Goal: Information Seeking & Learning: Learn about a topic

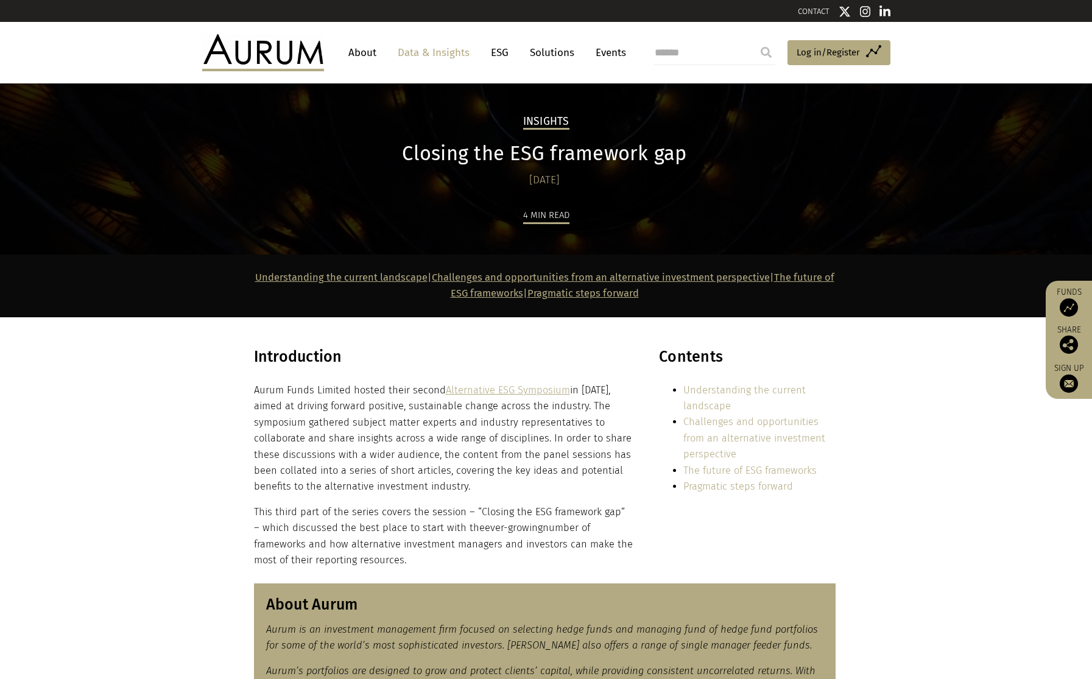
click at [265, 359] on h3 "Introduction" at bounding box center [443, 361] width 379 height 27
copy div "Introduction"
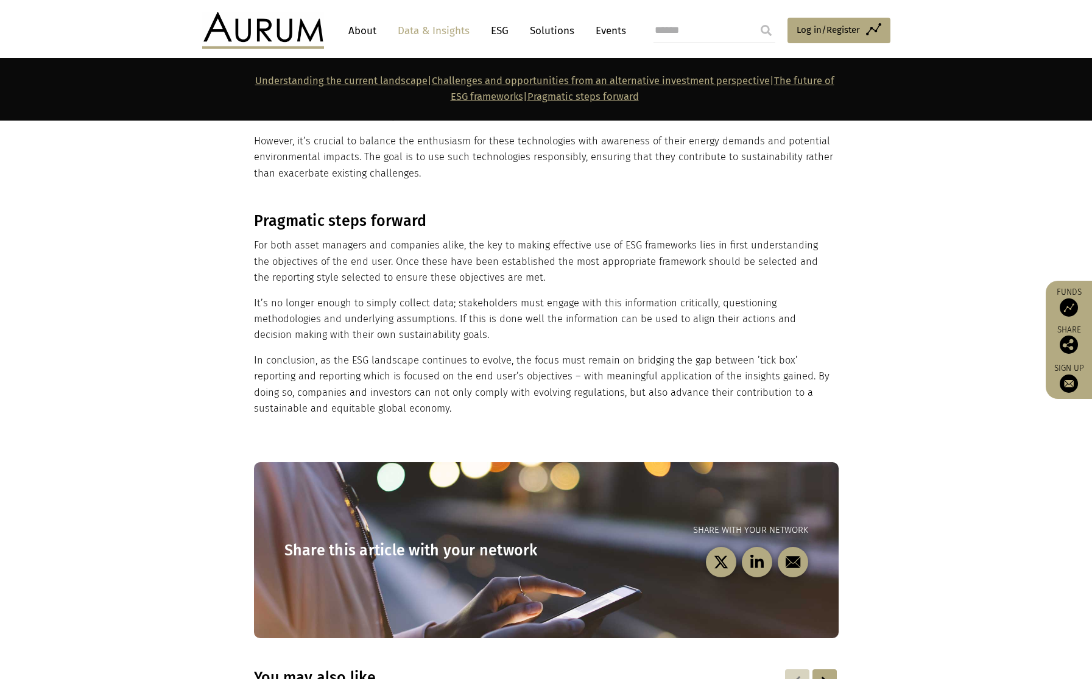
scroll to position [1980, 0]
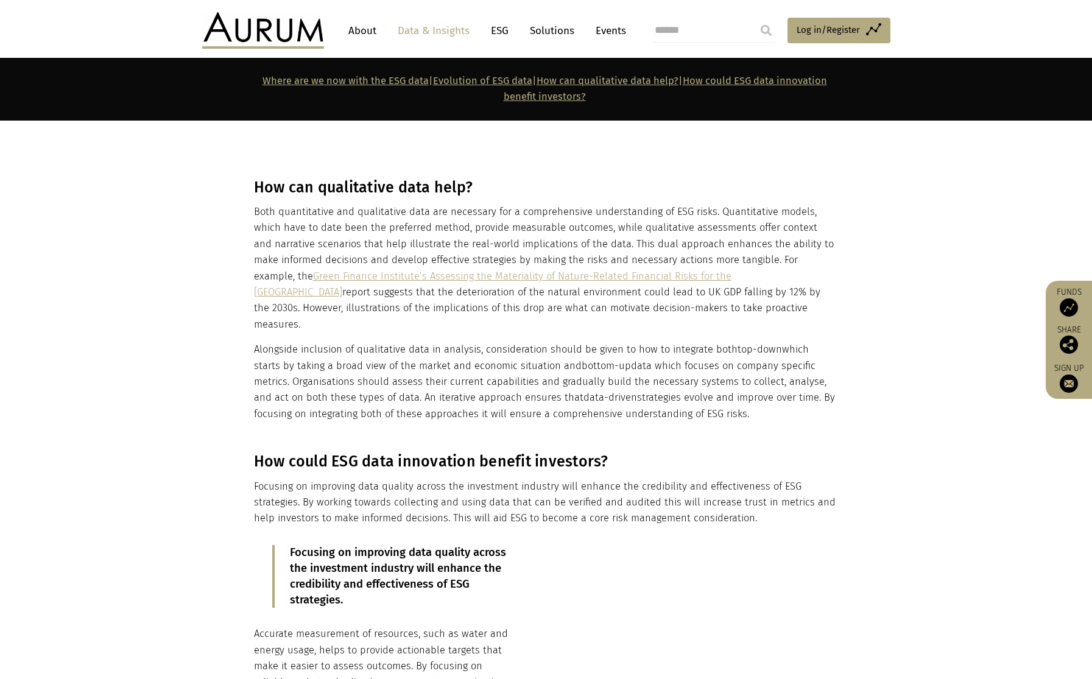
scroll to position [1566, 0]
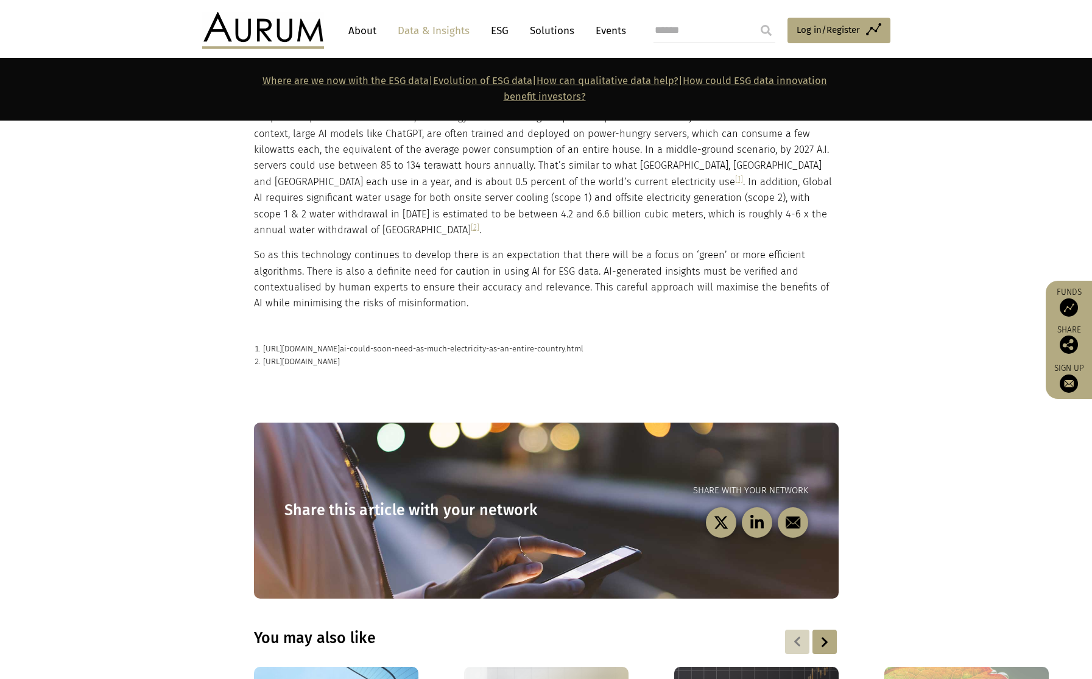
scroll to position [2585, 0]
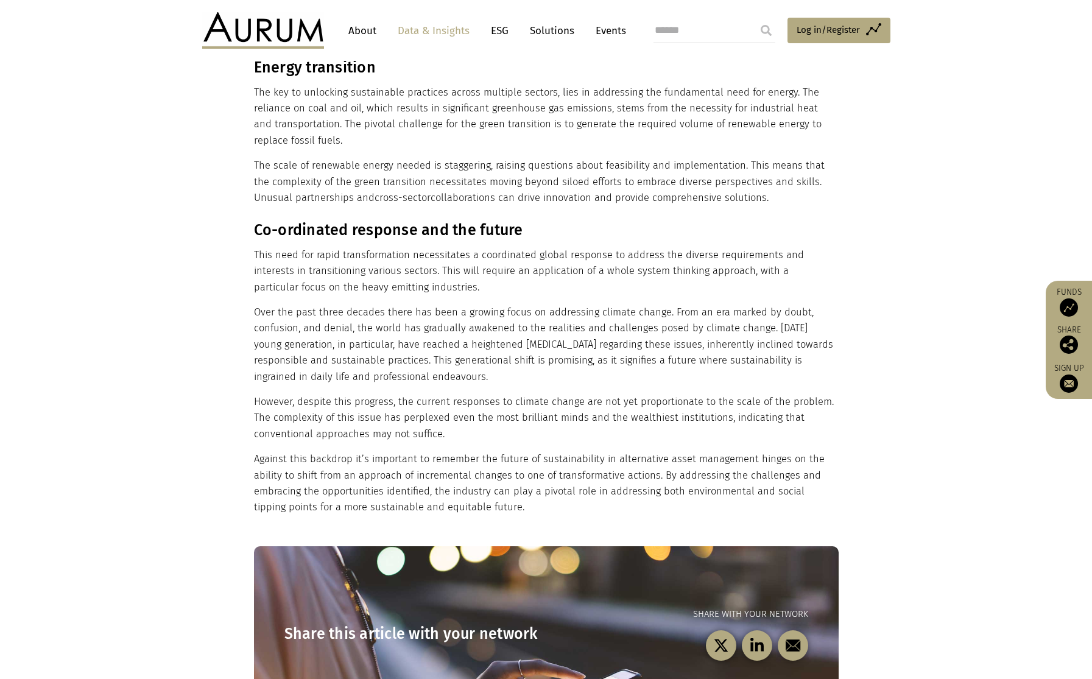
scroll to position [3138, 0]
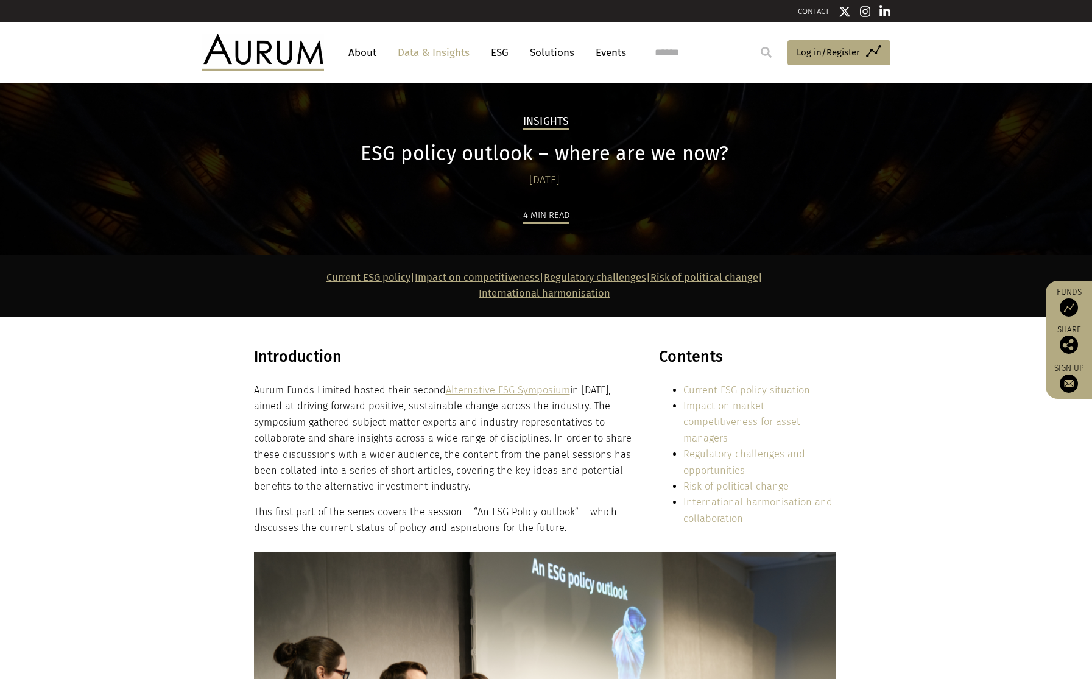
click at [279, 357] on h3 "Introduction" at bounding box center [443, 361] width 379 height 27
copy div "Introduction"
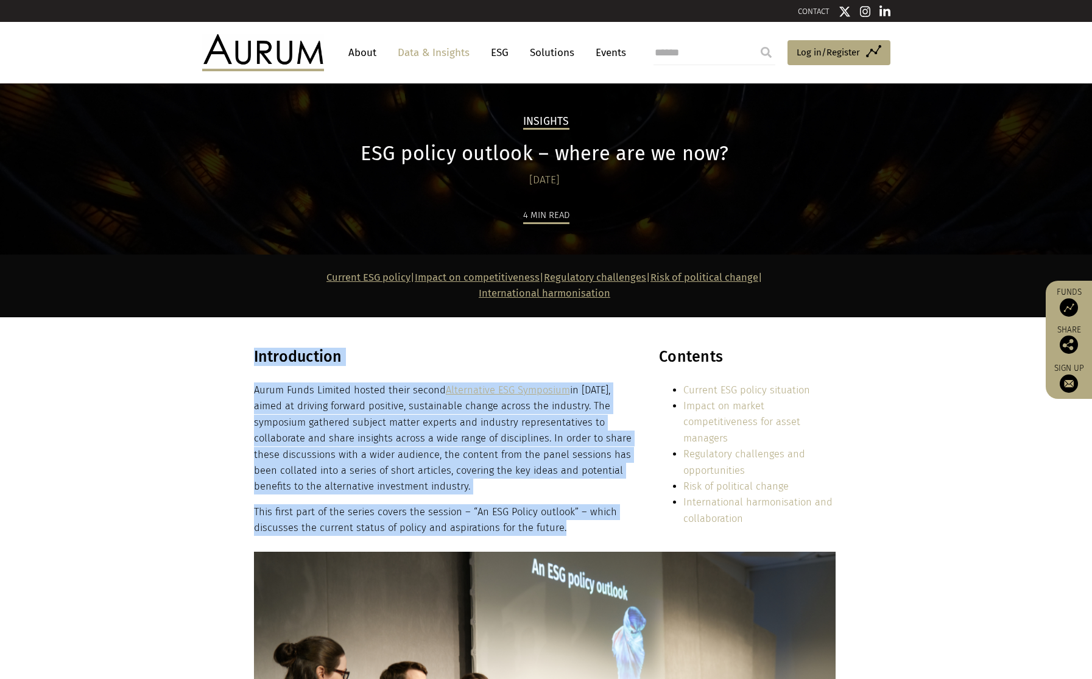
drag, startPoint x: 568, startPoint y: 529, endPoint x: 255, endPoint y: 360, distance: 356.0
click at [255, 360] on div "Introduction Aurum Funds Limited hosted their second Alternative ESG Symposium …" at bounding box center [443, 442] width 379 height 189
copy div "Introduction Aurum Funds Limited hosted their second Alternative ESG Symposium …"
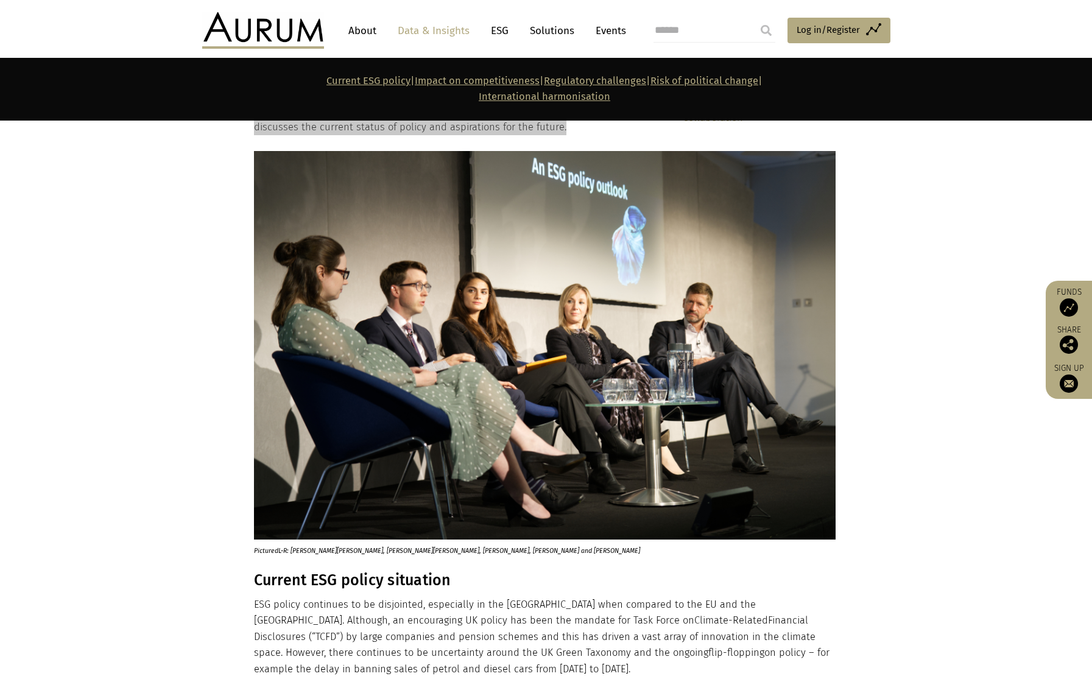
scroll to position [649, 0]
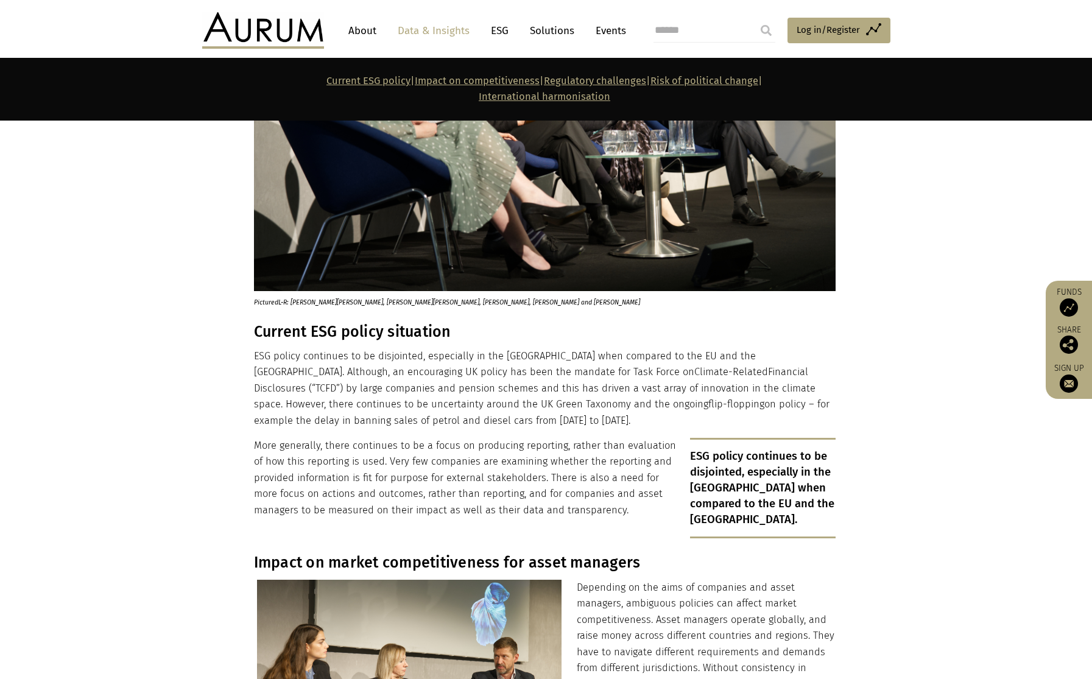
click at [351, 335] on h3 "Current ESG policy situation" at bounding box center [545, 332] width 582 height 18
copy div "Current ESG policy situation"
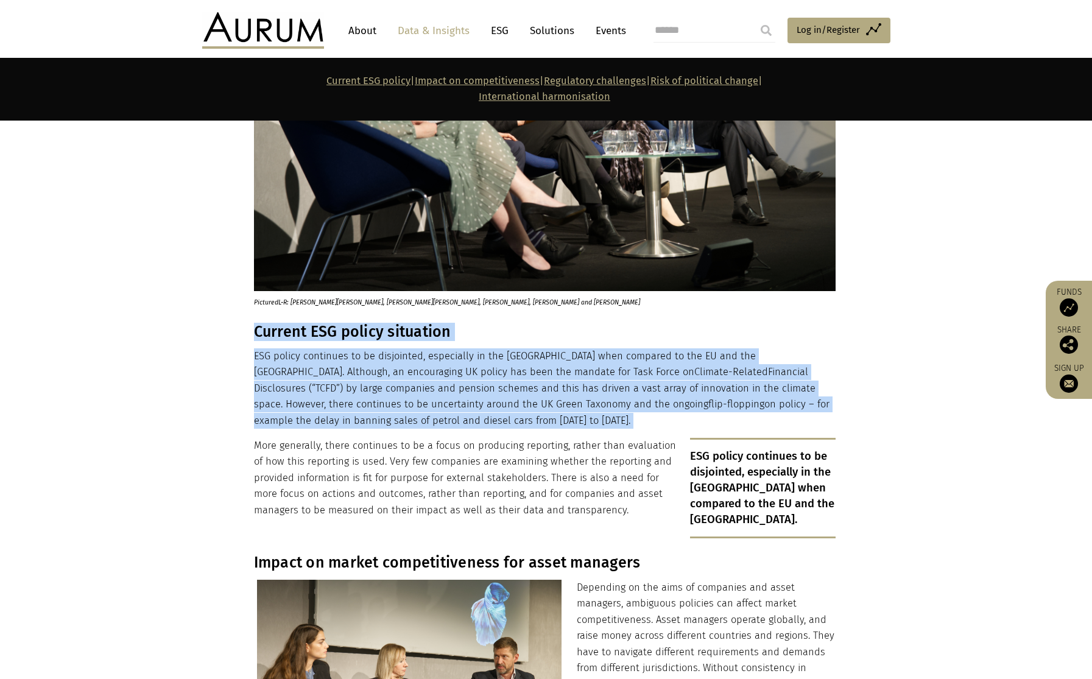
drag, startPoint x: 253, startPoint y: 328, endPoint x: 334, endPoint y: 381, distance: 96.0
click at [334, 381] on div "Current ESG policy situation ESG policy continues to be disjointed, especially …" at bounding box center [545, 431] width 582 height 216
copy div "Current ESG policy situation ESG policy continues to be disjointed, especially …"
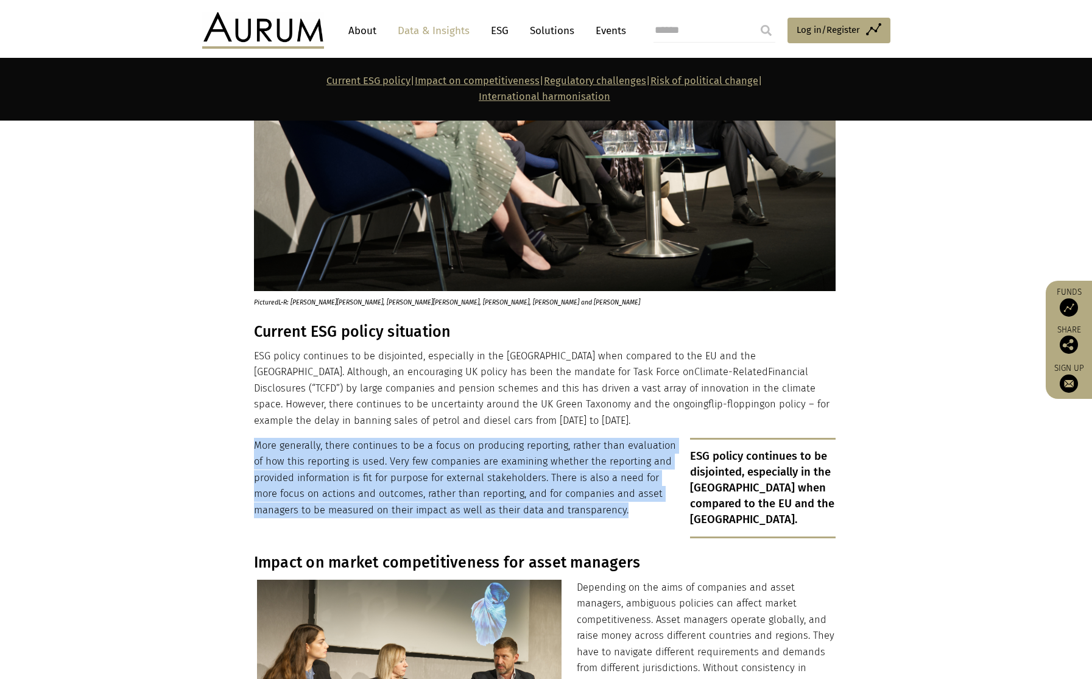
drag, startPoint x: 255, startPoint y: 445, endPoint x: 588, endPoint y: 507, distance: 338.9
click at [588, 507] on p "More generally, there continues to be a focus on producing reporting, rather th…" at bounding box center [545, 478] width 582 height 80
copy p "More generally, there continues to be a focus on producing reporting, rather th…"
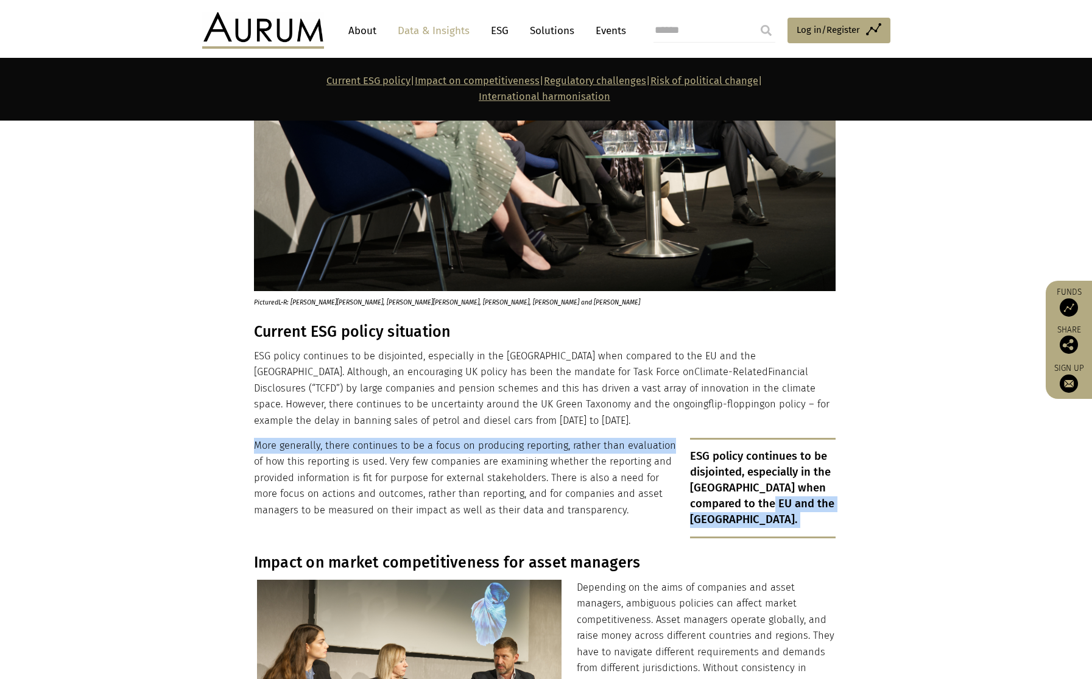
drag, startPoint x: 778, startPoint y: 504, endPoint x: 689, endPoint y: 451, distance: 104.4
click at [689, 451] on div "Current ESG policy situation ESG policy continues to be disjointed, especially …" at bounding box center [545, 431] width 582 height 216
drag, startPoint x: 689, startPoint y: 451, endPoint x: 695, endPoint y: 461, distance: 12.0
click at [690, 452] on div "Current ESG policy situation ESG policy continues to be disjointed, especially …" at bounding box center [545, 431] width 582 height 216
click at [695, 461] on p "ESG policy continues to be disjointed, especially in the UK when compared to th…" at bounding box center [763, 488] width 146 height 101
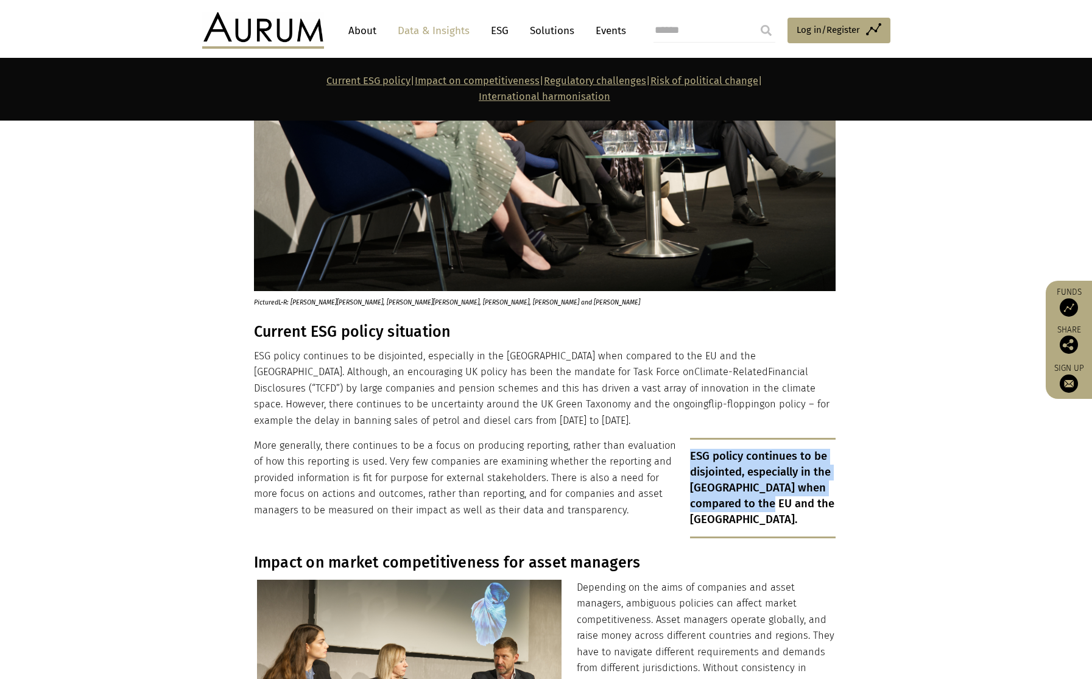
drag, startPoint x: 692, startPoint y: 457, endPoint x: 778, endPoint y: 502, distance: 97.3
click at [778, 502] on p "ESG policy continues to be disjointed, especially in the UK when compared to th…" at bounding box center [763, 488] width 146 height 101
copy p "ESG policy continues to be disjointed, especially in the UK when compared to th…"
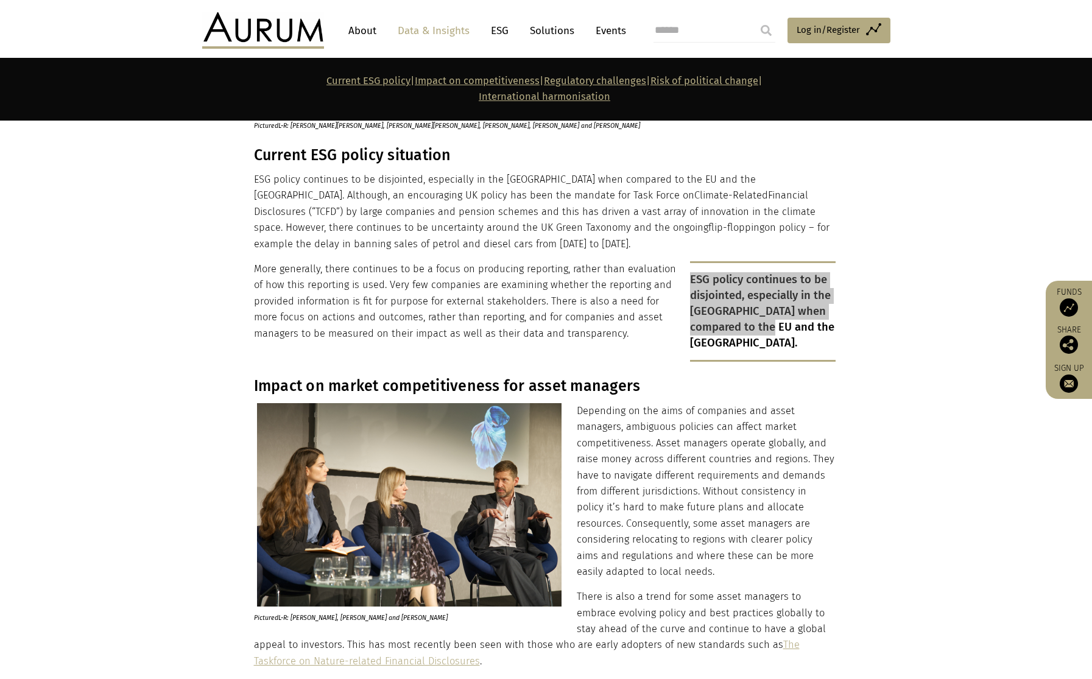
scroll to position [905, 0]
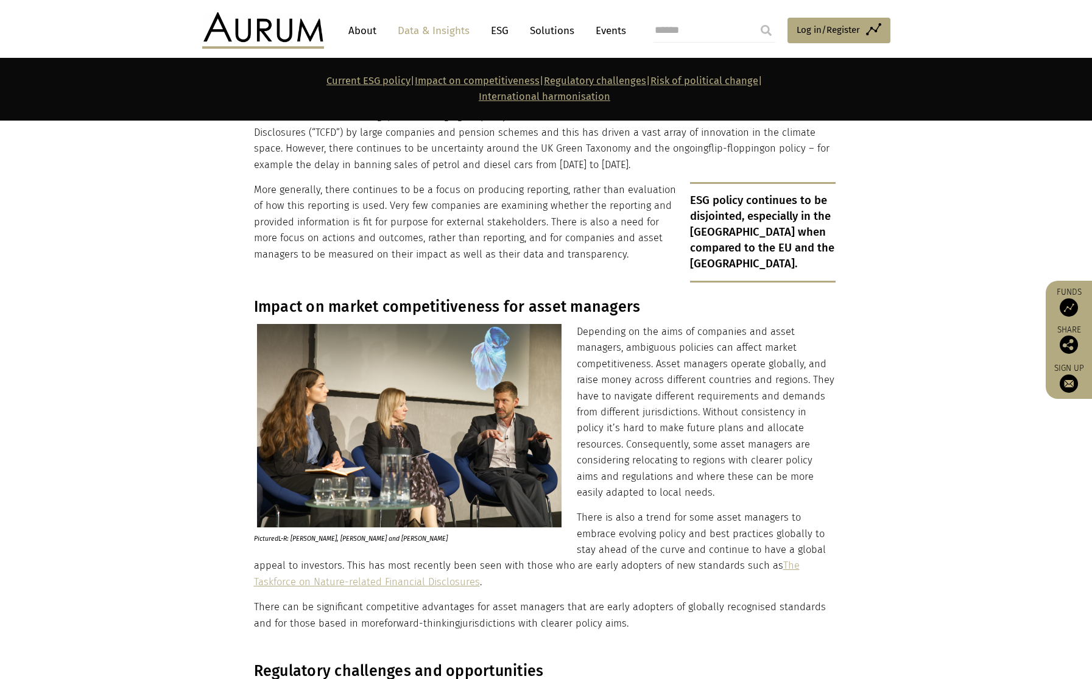
click at [436, 298] on h3 "Impact on market competitiveness for asset managers" at bounding box center [545, 307] width 582 height 18
click at [448, 298] on h3 "Impact on market competitiveness for asset managers" at bounding box center [545, 307] width 582 height 18
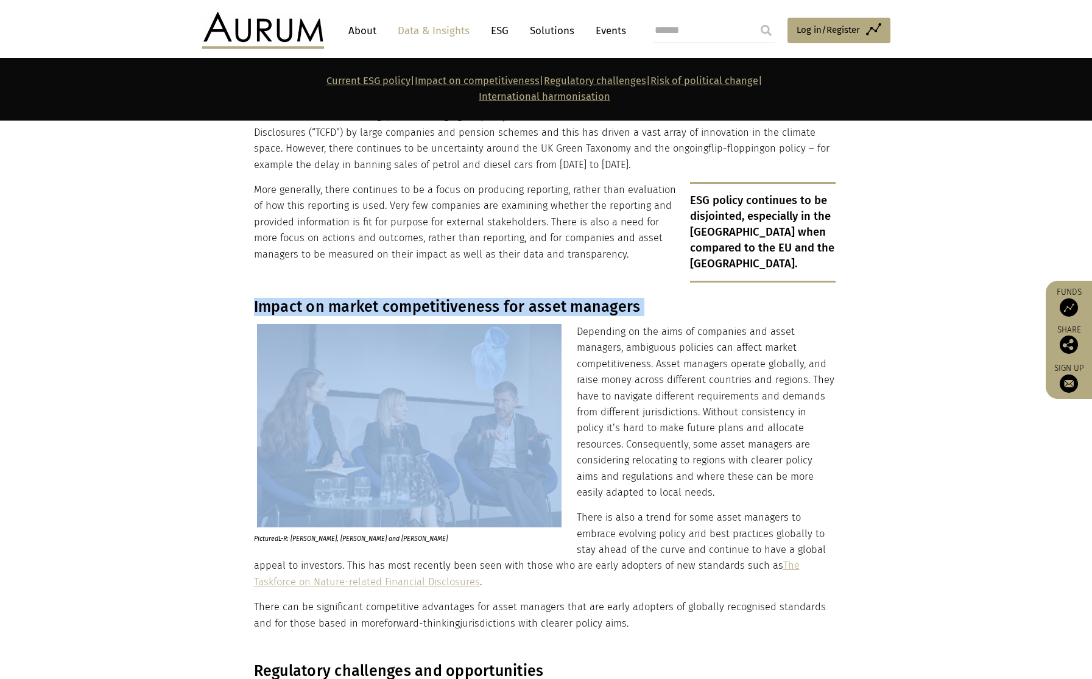
click at [448, 298] on h3 "Impact on market competitiveness for asset managers" at bounding box center [545, 307] width 582 height 18
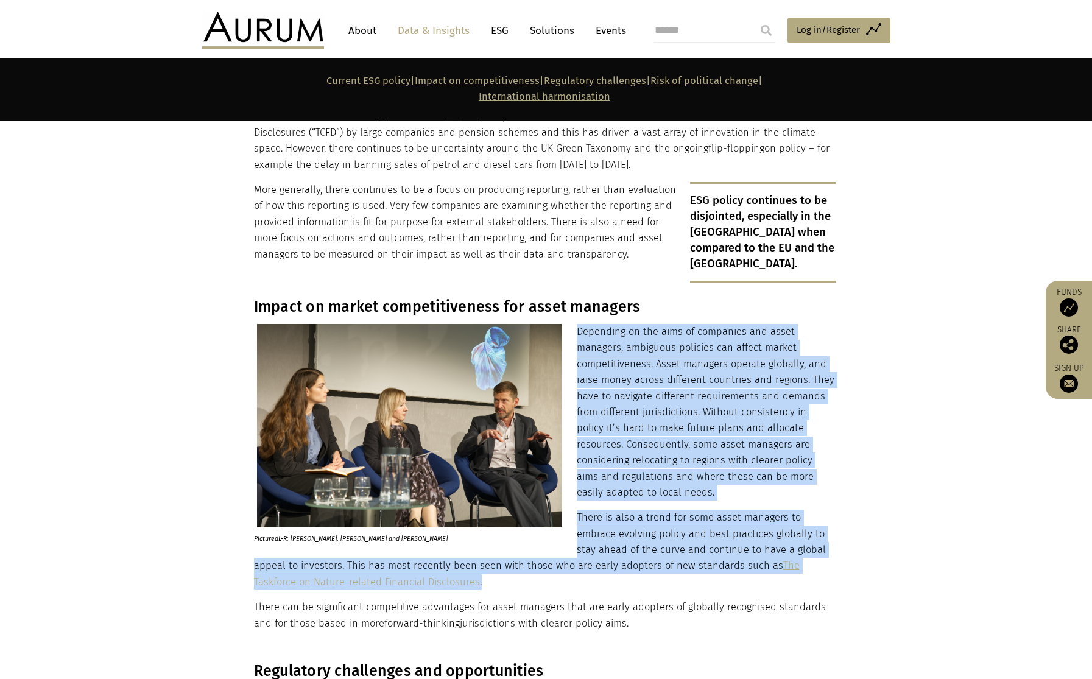
drag, startPoint x: 576, startPoint y: 314, endPoint x: 616, endPoint y: 565, distance: 254.8
click at [616, 565] on div "Impact on market competitiveness for asset managers Pictured L-R : Lylah Davies…" at bounding box center [545, 465] width 582 height 334
copy div "Depending on the aims of companies and asset managers, ambiguous policies can a…"
drag, startPoint x: 256, startPoint y: 590, endPoint x: 586, endPoint y: 608, distance: 330.6
click at [612, 601] on p "There can be significant competitive advantages for asset managers that are ear…" at bounding box center [545, 615] width 582 height 32
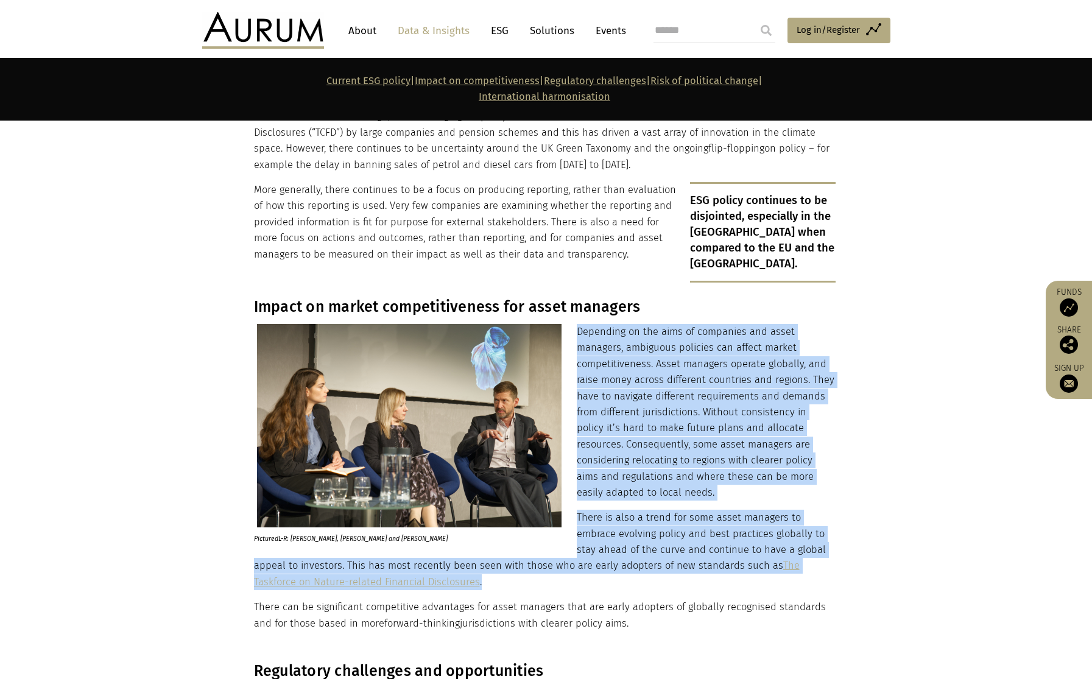
copy p "There can be significant competitive advantages for asset managers that are ear…"
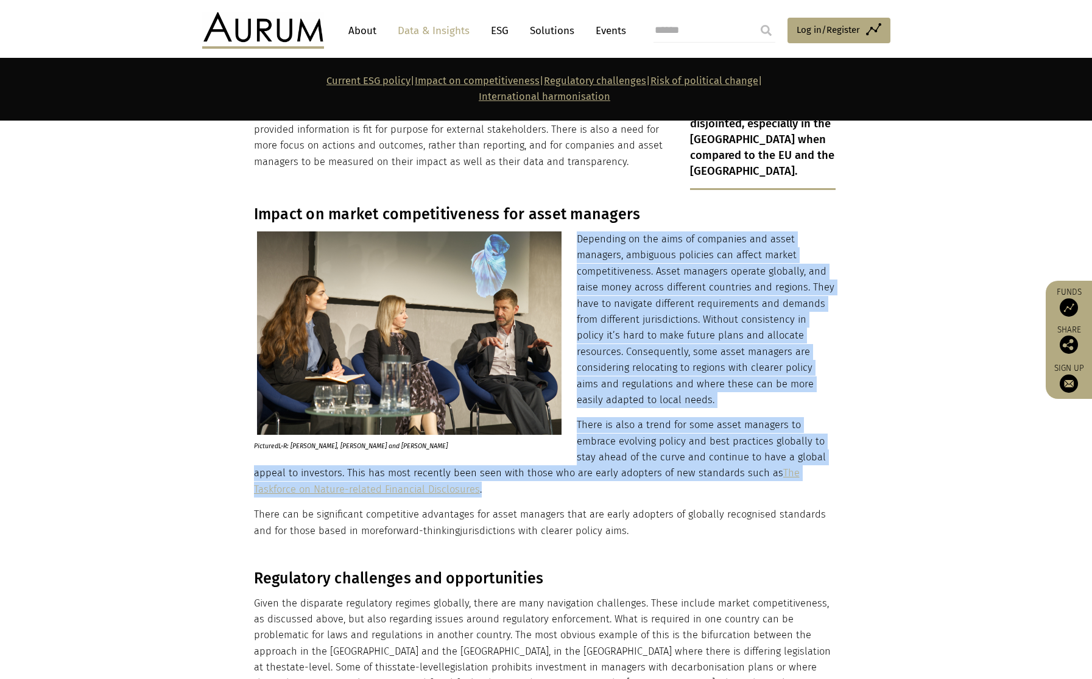
scroll to position [1140, 0]
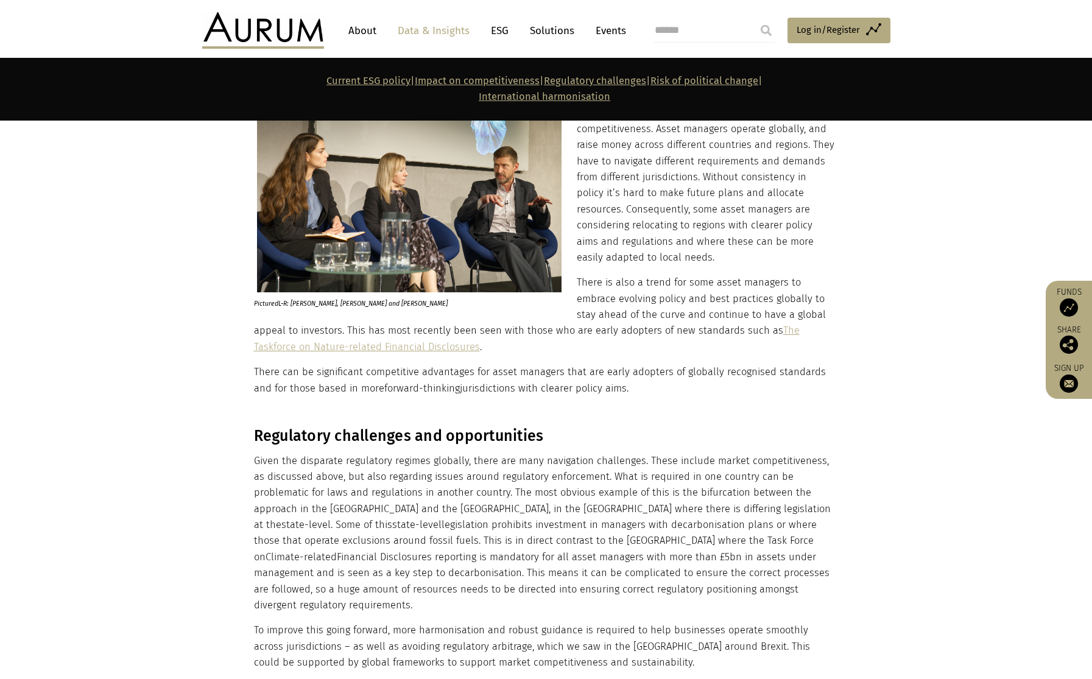
click at [383, 412] on section "Regulatory challenges and opportunities Given the disparate regulatory regimes …" at bounding box center [546, 549] width 1092 height 275
click at [380, 427] on h3 "Regulatory challenges and opportunities" at bounding box center [545, 436] width 582 height 18
copy div "Regulatory challenges and opportunities"
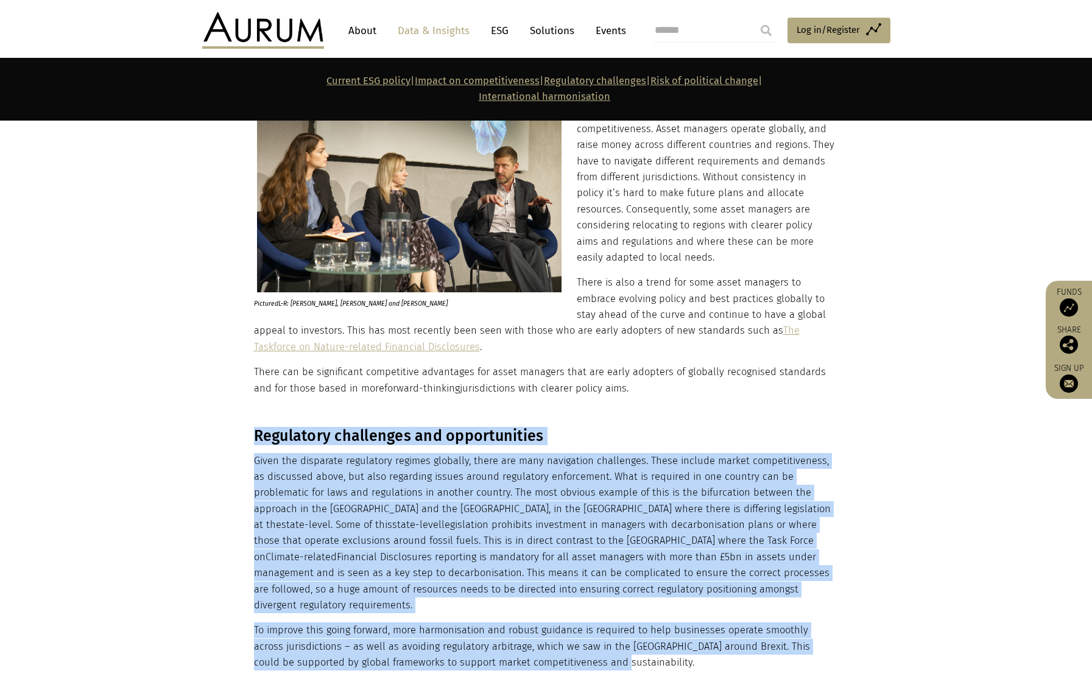
drag, startPoint x: 577, startPoint y: 631, endPoint x: 243, endPoint y: 432, distance: 388.9
click at [243, 432] on div "Regulatory challenges and opportunities Given the disparate regulatory regimes …" at bounding box center [546, 549] width 609 height 244
copy div "Regulatory challenges and opportunities Given the disparate regulatory regimes …"
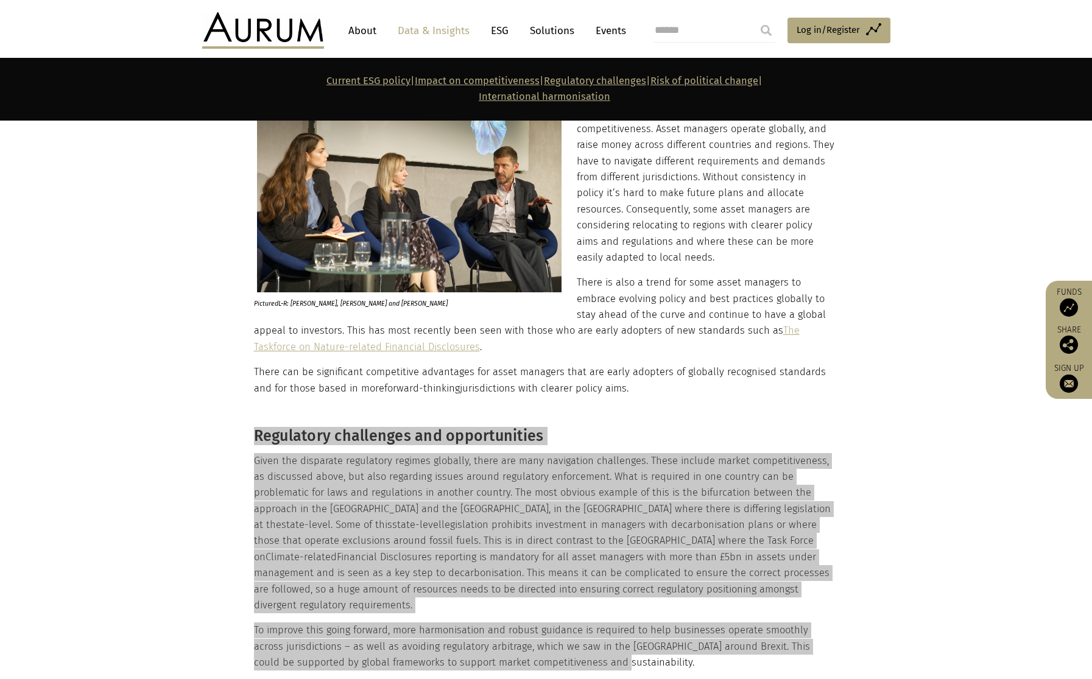
scroll to position [1393, 0]
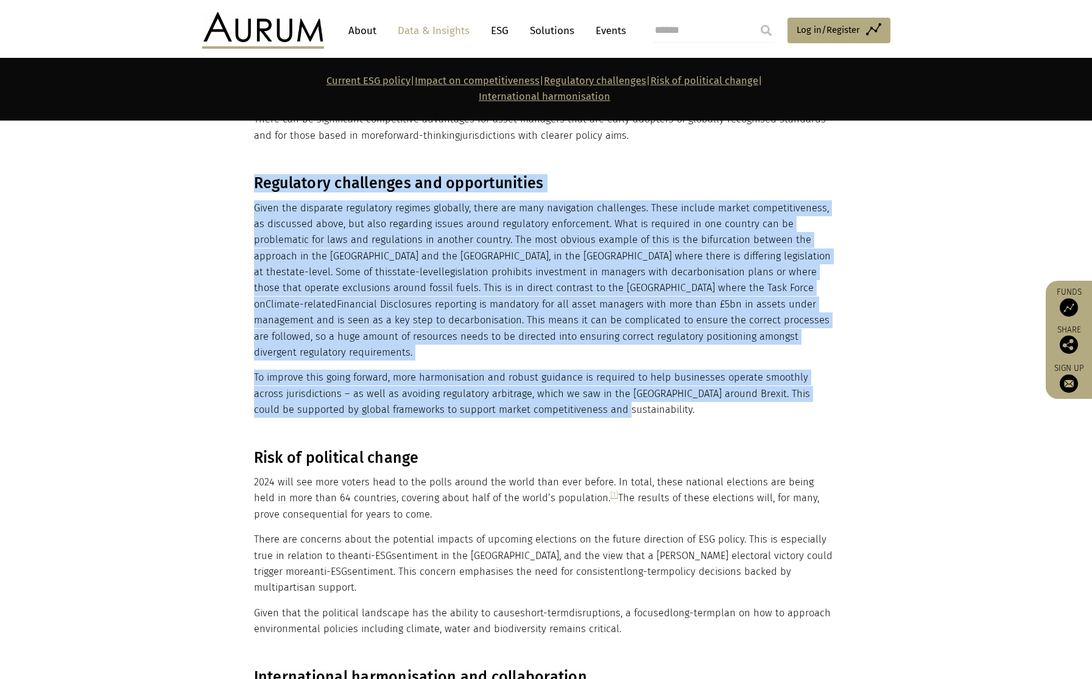
click at [336, 449] on h3 "Risk of political change" at bounding box center [545, 458] width 582 height 18
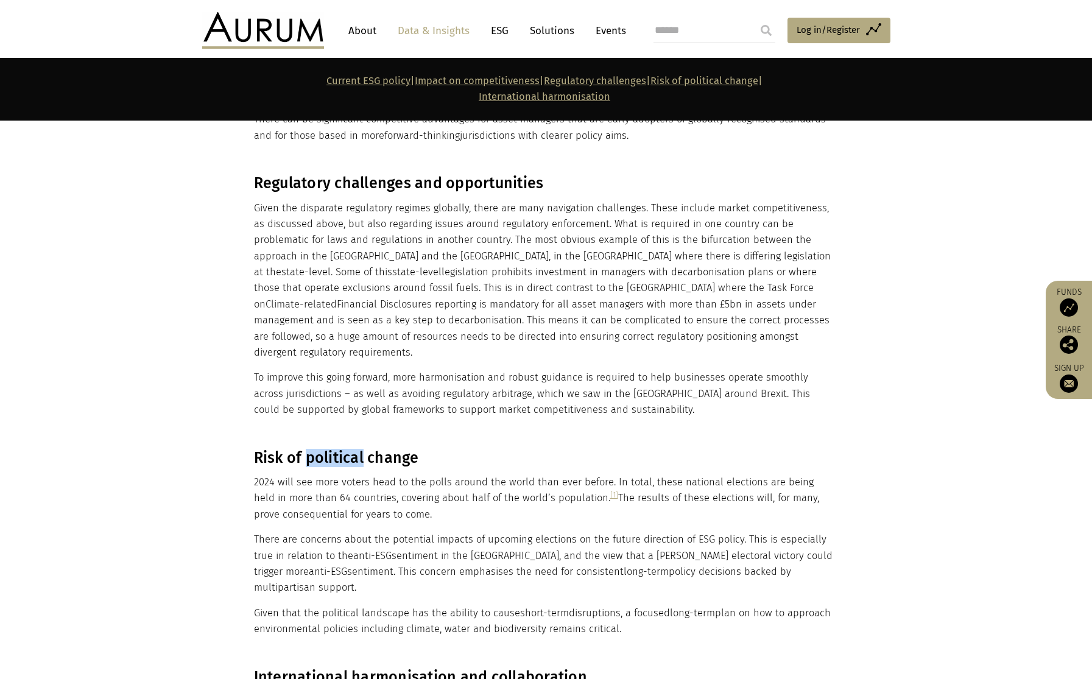
click at [336, 449] on h3 "Risk of political change" at bounding box center [545, 458] width 582 height 18
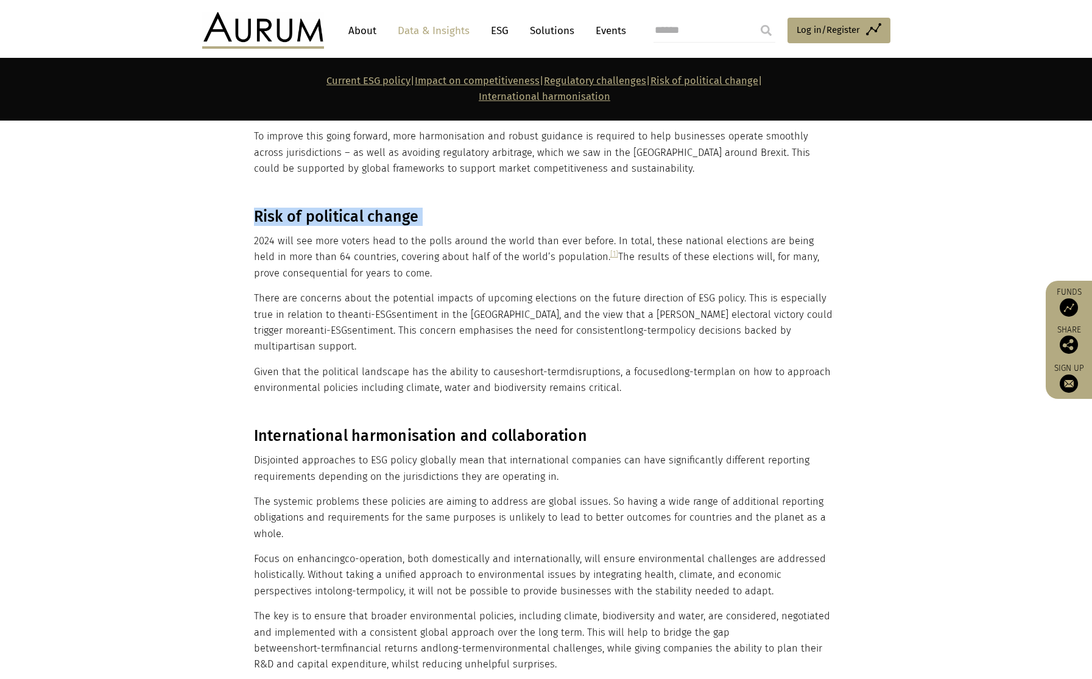
drag, startPoint x: 624, startPoint y: 347, endPoint x: 253, endPoint y: 178, distance: 407.2
click at [254, 208] on div "Risk of political change 2024 will see more voters head to the polls around the…" at bounding box center [545, 302] width 582 height 189
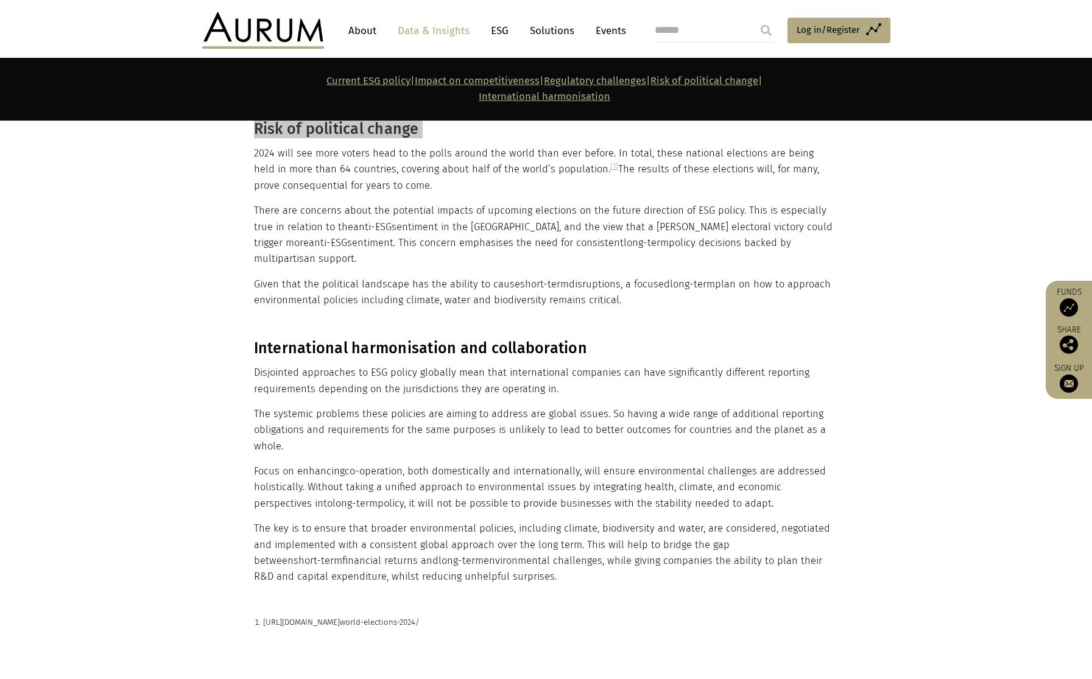
scroll to position [1751, 0]
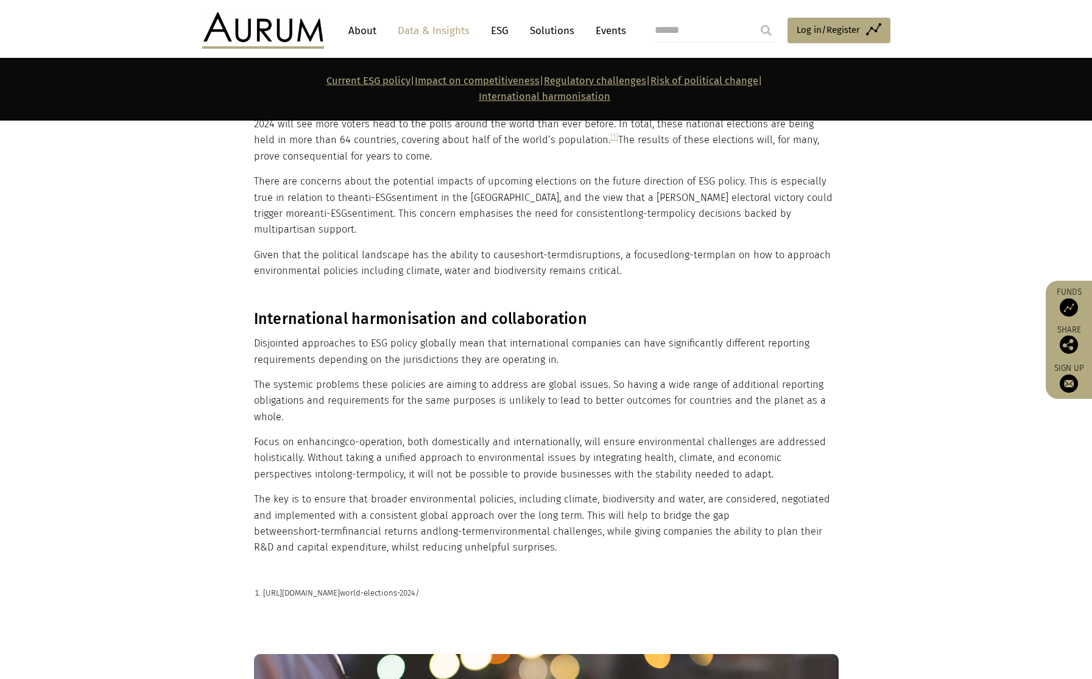
click at [284, 310] on h3 "International harmonisation and collaboration" at bounding box center [545, 319] width 582 height 18
drag, startPoint x: 512, startPoint y: 506, endPoint x: 252, endPoint y: 280, distance: 343.7
click at [252, 295] on section "International harmonisation and collaboration Disjointed approaches to ESG poli…" at bounding box center [546, 433] width 1092 height 277
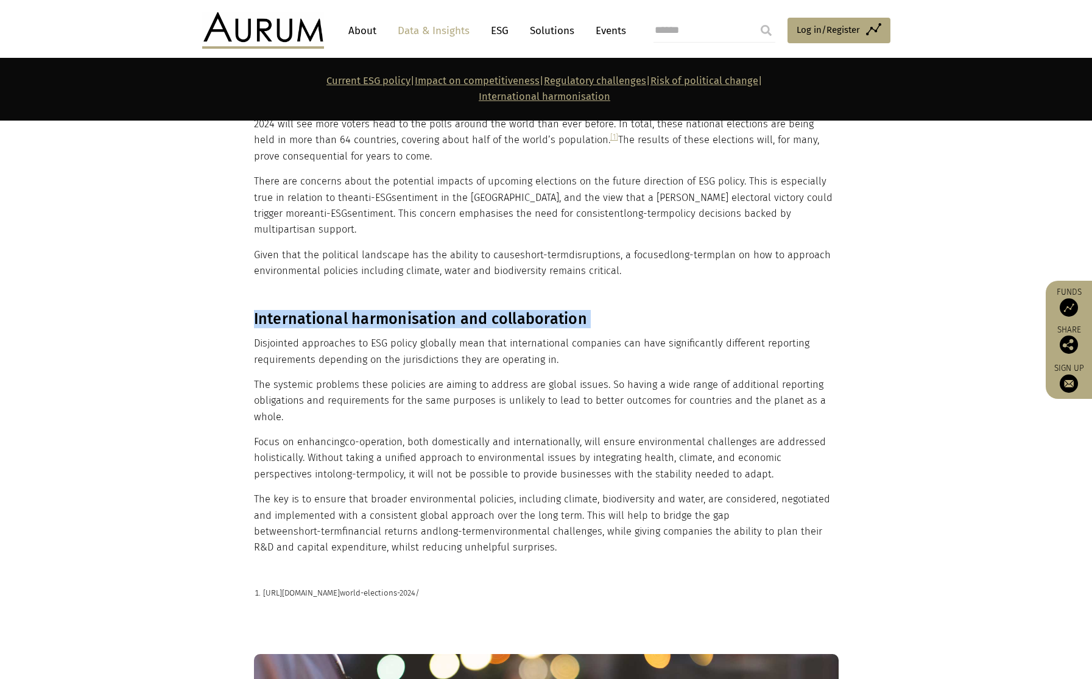
click at [328, 587] on p "https://time.com/6550920/ world-elections-2024 /" at bounding box center [551, 593] width 576 height 13
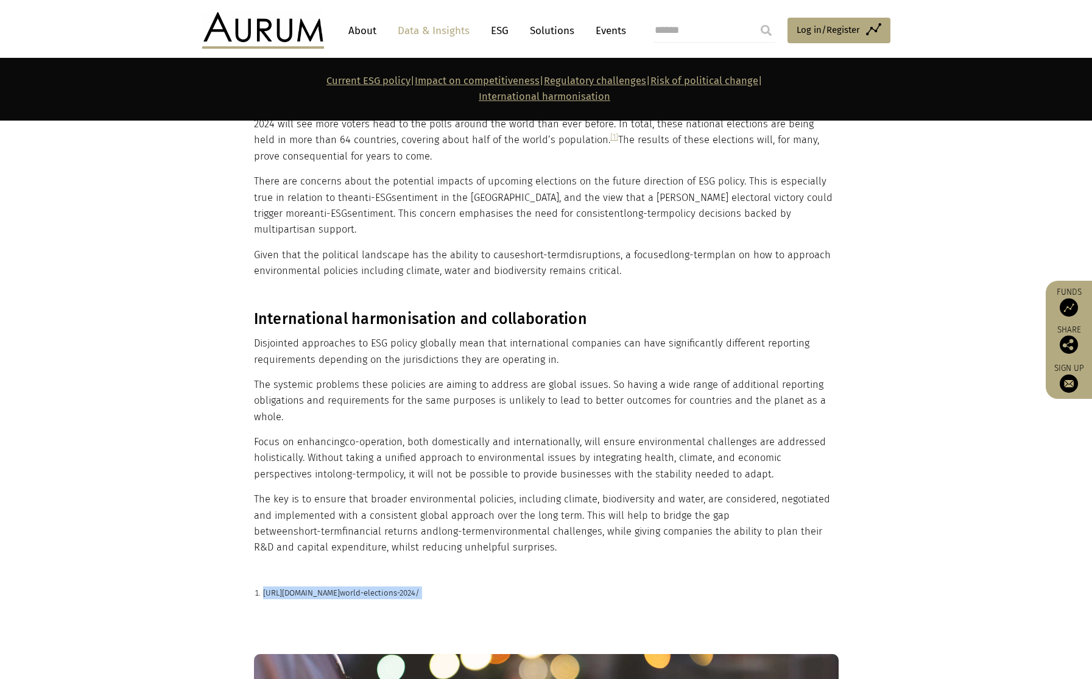
click at [328, 587] on p "https://time.com/6550920/ world-elections-2024 /" at bounding box center [551, 593] width 576 height 13
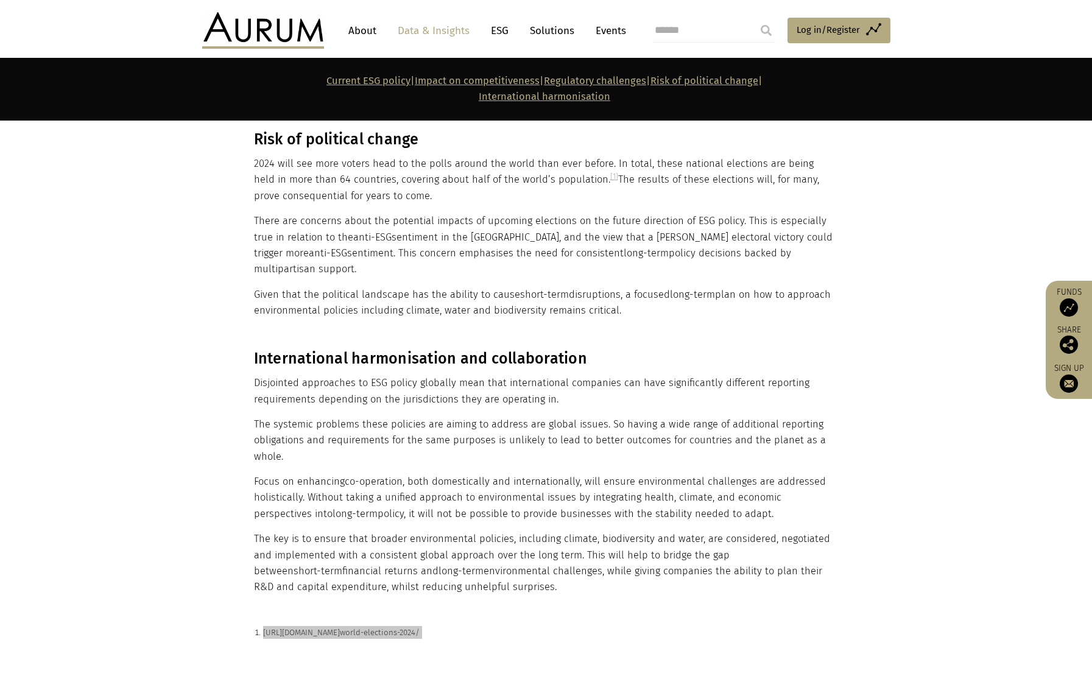
scroll to position [1631, 0]
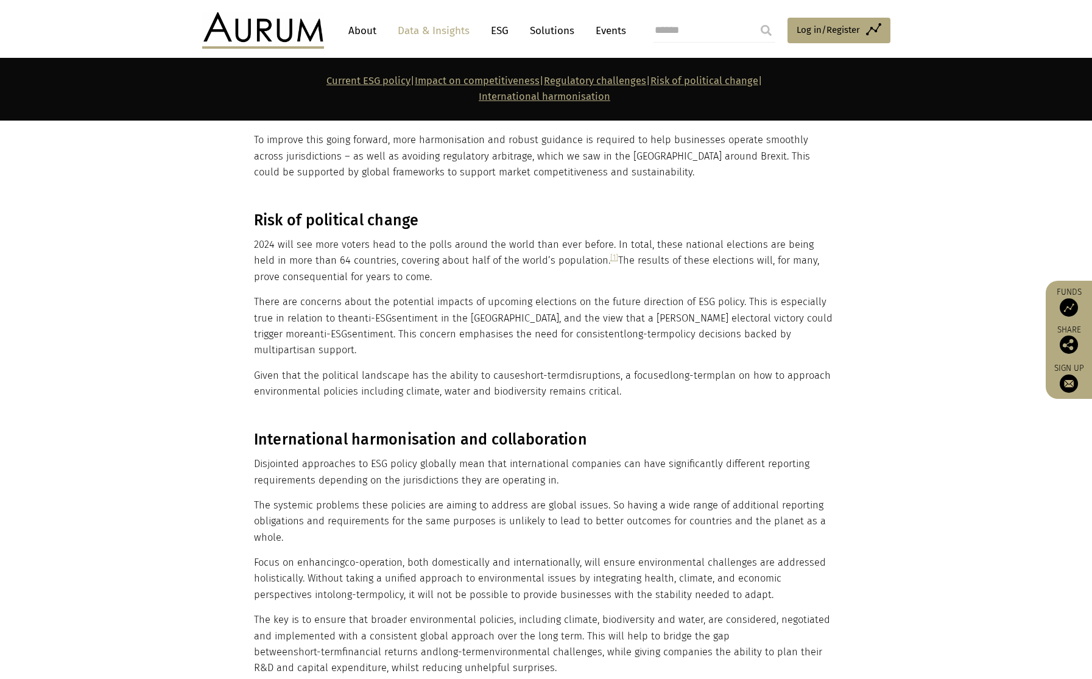
click at [581, 241] on p "2024 will see more voters head to the polls around the world than ever before. …" at bounding box center [545, 261] width 582 height 48
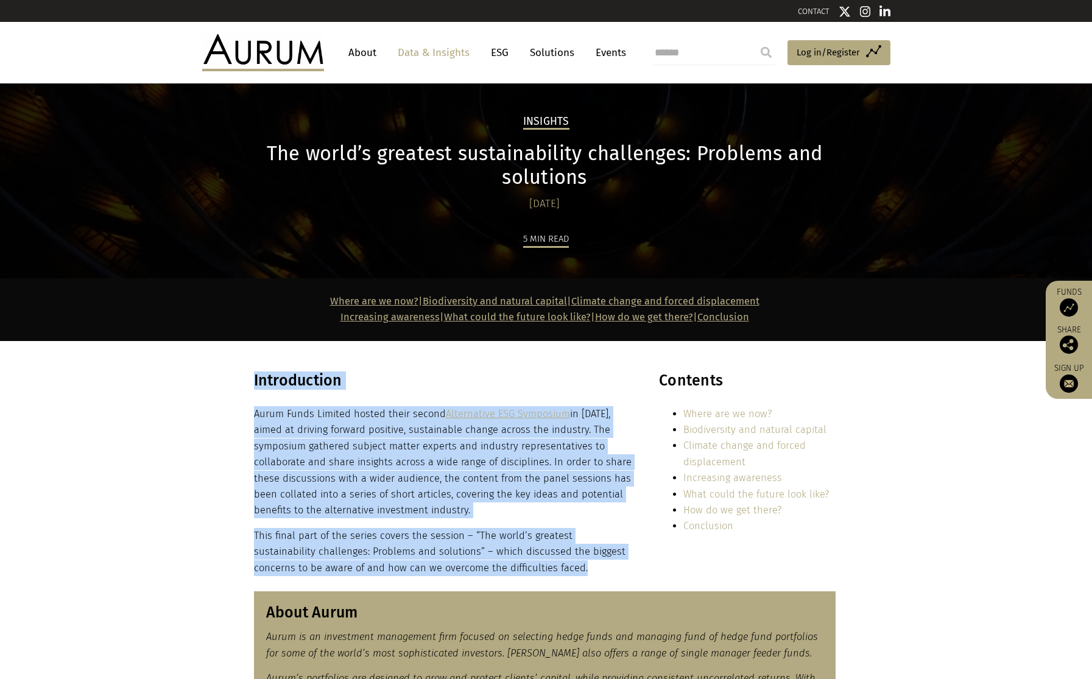
drag, startPoint x: 256, startPoint y: 380, endPoint x: 528, endPoint y: 561, distance: 326.9
click at [528, 561] on div "Introduction Aurum Funds Limited hosted their second Alternative ESG Symposium …" at bounding box center [443, 474] width 379 height 205
copy div "Introduction Aurum Funds Limited hosted their second Alternative ESG Symposium …"
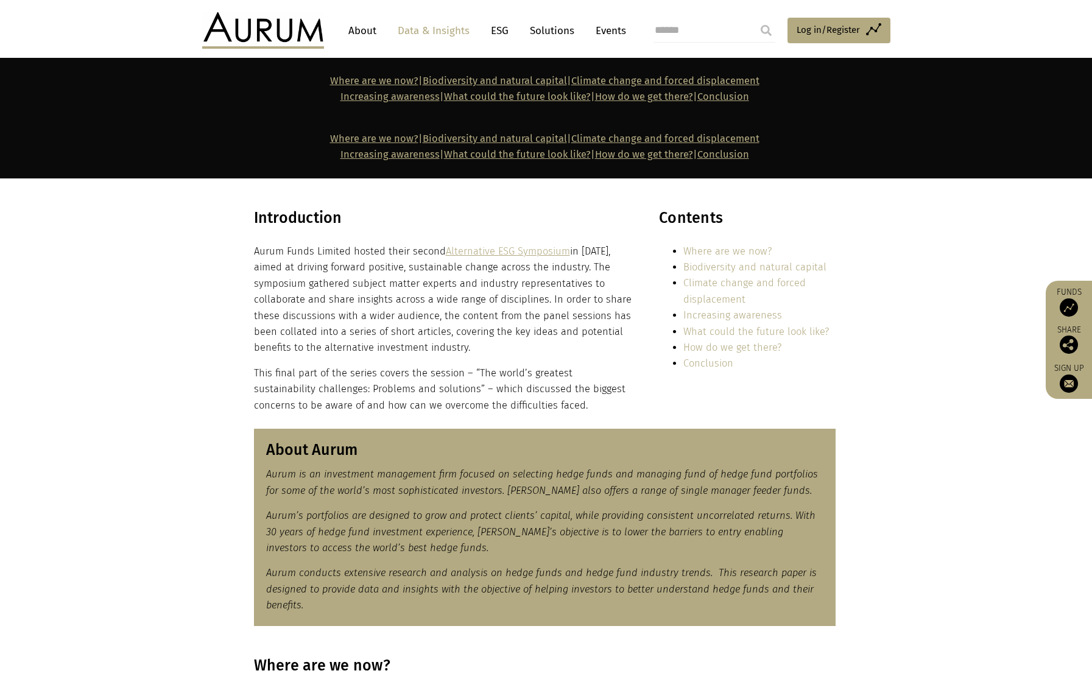
scroll to position [255, 0]
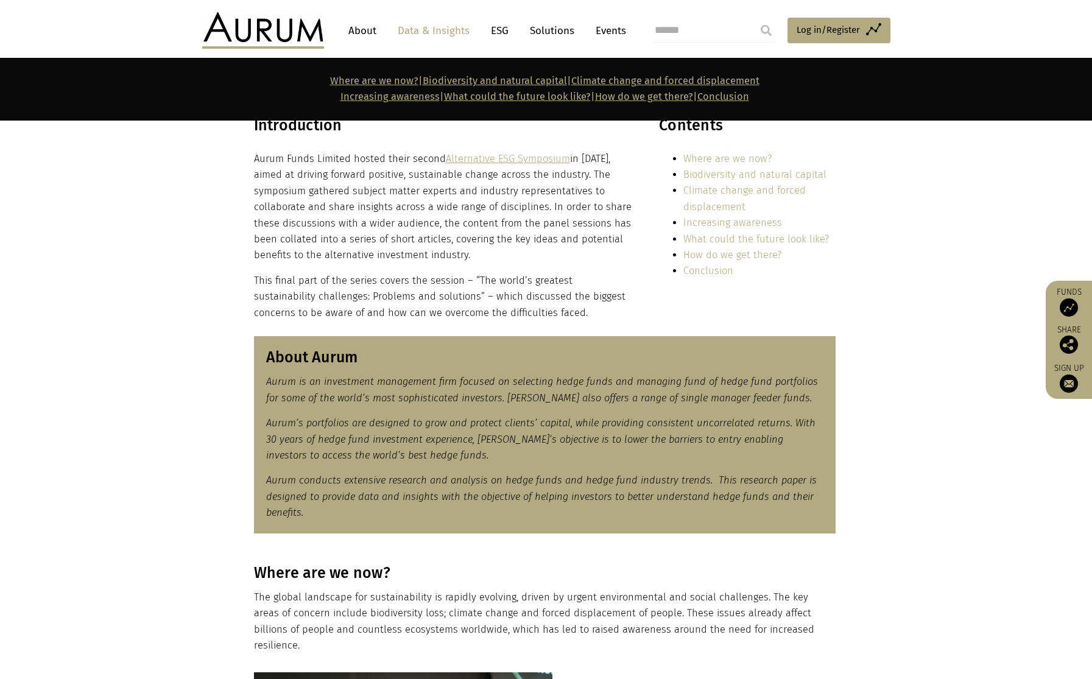
click at [314, 517] on p "Aurum conducts extensive research and analysis on hedge funds and hedge fund in…" at bounding box center [544, 497] width 557 height 48
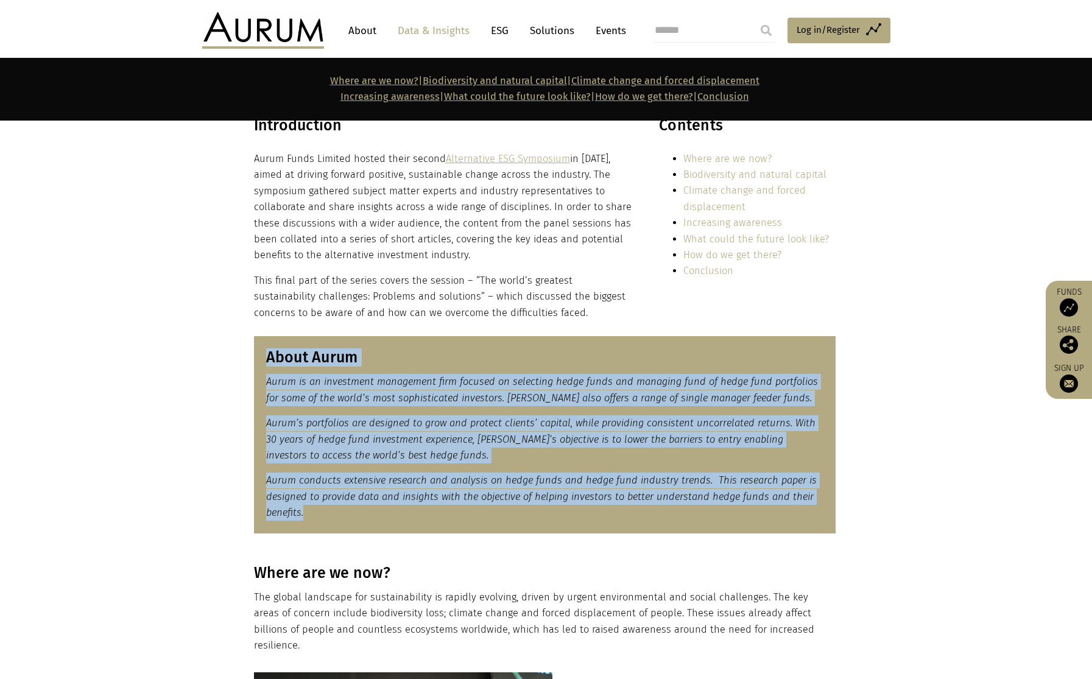
drag, startPoint x: 311, startPoint y: 520, endPoint x: 261, endPoint y: 350, distance: 177.7
click at [261, 350] on div "About Aurum Aurum is an investment management firm focused on selecting hedge f…" at bounding box center [545, 434] width 582 height 197
copy div "About Aurum Aurum is an investment management firm focused on selecting hedge f…"
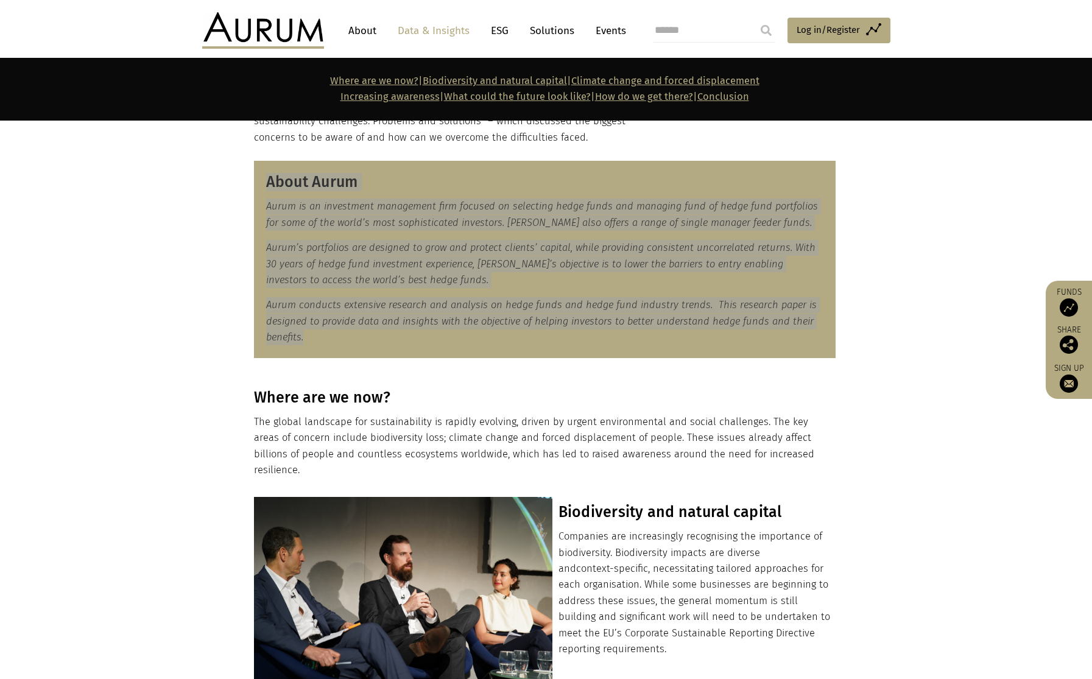
scroll to position [447, 0]
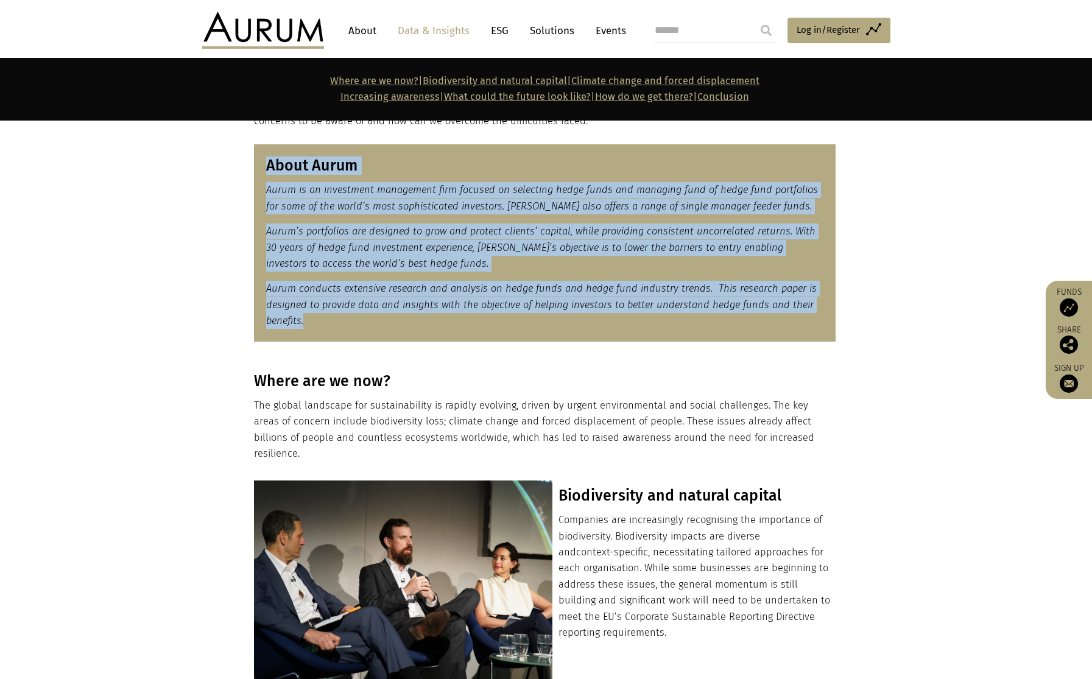
click at [335, 372] on h3 "Where are we now?" at bounding box center [545, 381] width 582 height 18
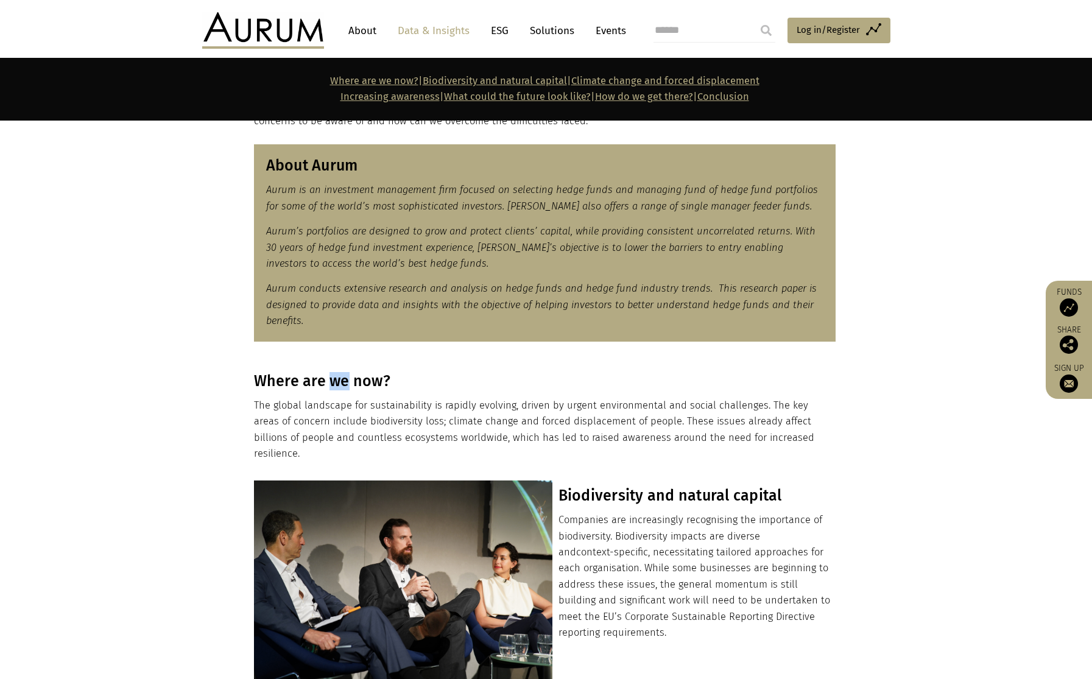
click at [335, 372] on h3 "Where are we now?" at bounding box center [545, 381] width 582 height 18
copy div "Where are we now?"
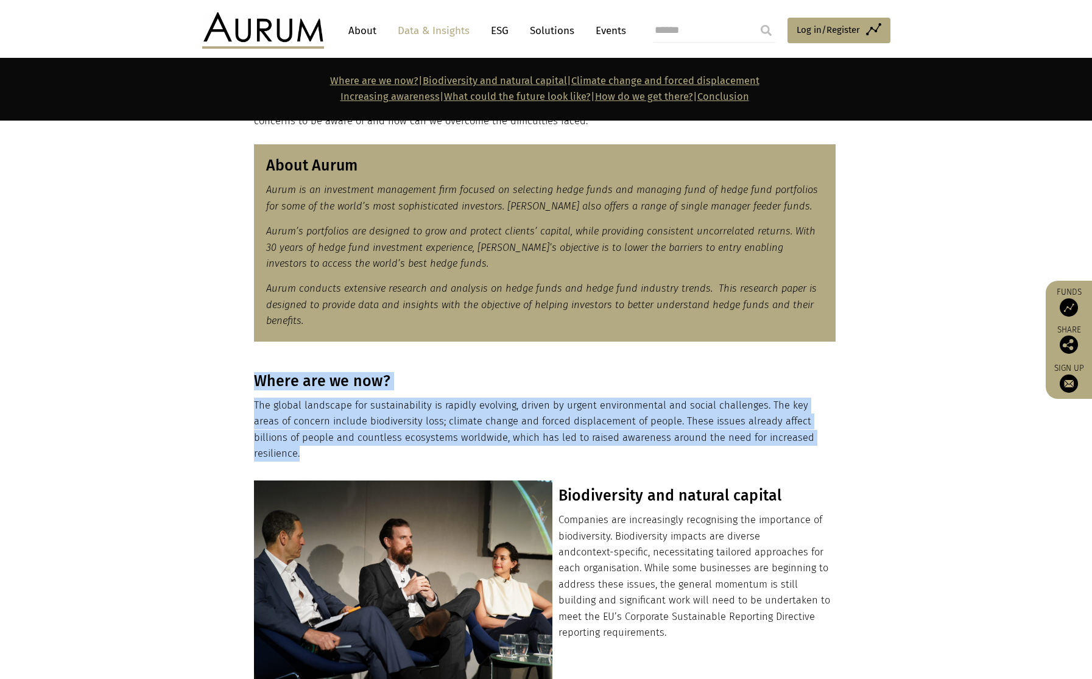
drag, startPoint x: 803, startPoint y: 436, endPoint x: 248, endPoint y: 401, distance: 556.6
click at [248, 401] on div "Where are we now? The global landscape for sustainability is rapidly evolving, …" at bounding box center [546, 417] width 609 height 90
copy div "Where are we now? The global landscape for sustainability is rapidly evolving, …"
drag, startPoint x: 521, startPoint y: 437, endPoint x: 835, endPoint y: 434, distance: 314.3
click at [523, 438] on p "The global landscape for sustainability is rapidly evolving, driven by urgent e…" at bounding box center [545, 430] width 582 height 65
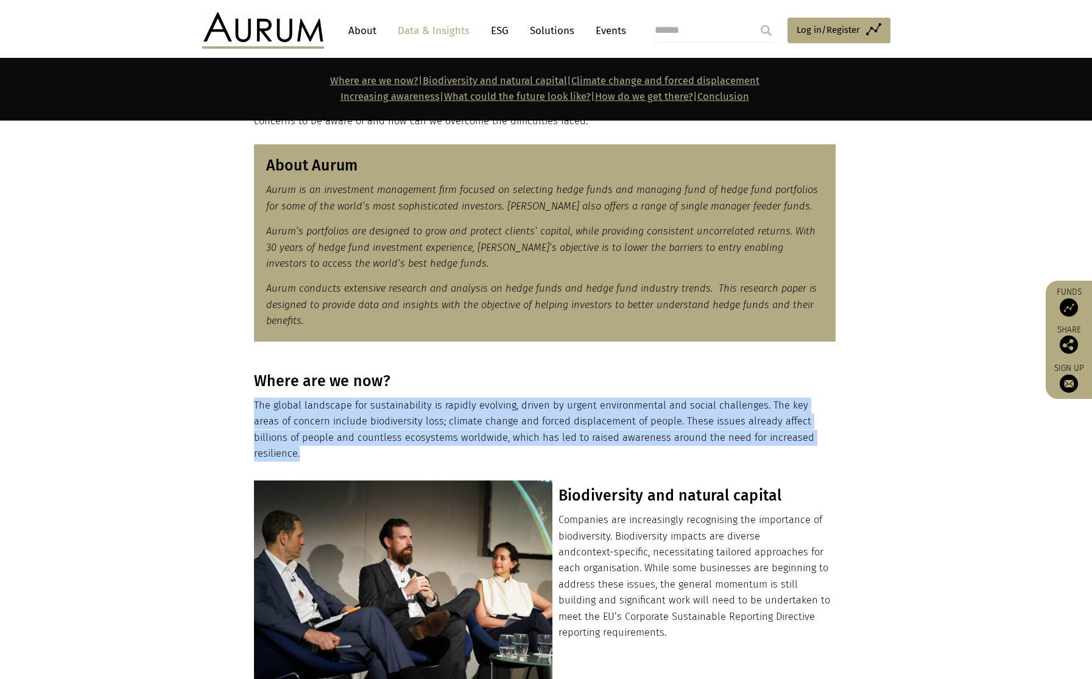
drag, startPoint x: 817, startPoint y: 440, endPoint x: 256, endPoint y: 407, distance: 562.0
click at [256, 407] on p "The global landscape for sustainability is rapidly evolving, driven by urgent e…" at bounding box center [545, 430] width 582 height 65
copy p "The global landscape for sustainability is rapidly evolving, driven by urgent e…"
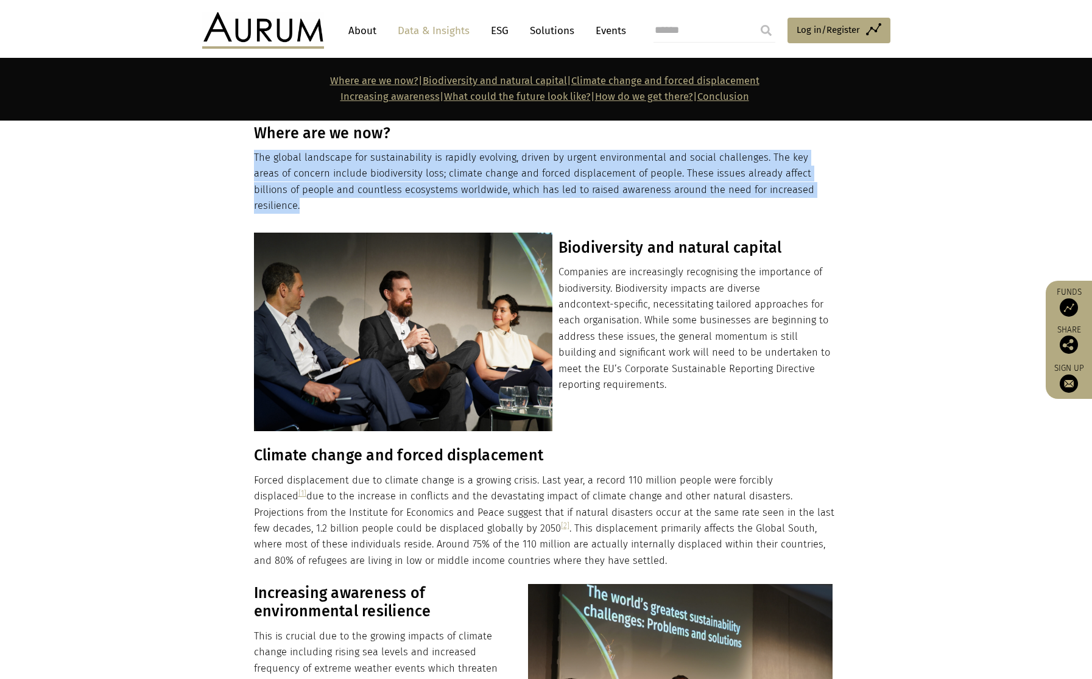
scroll to position [694, 0]
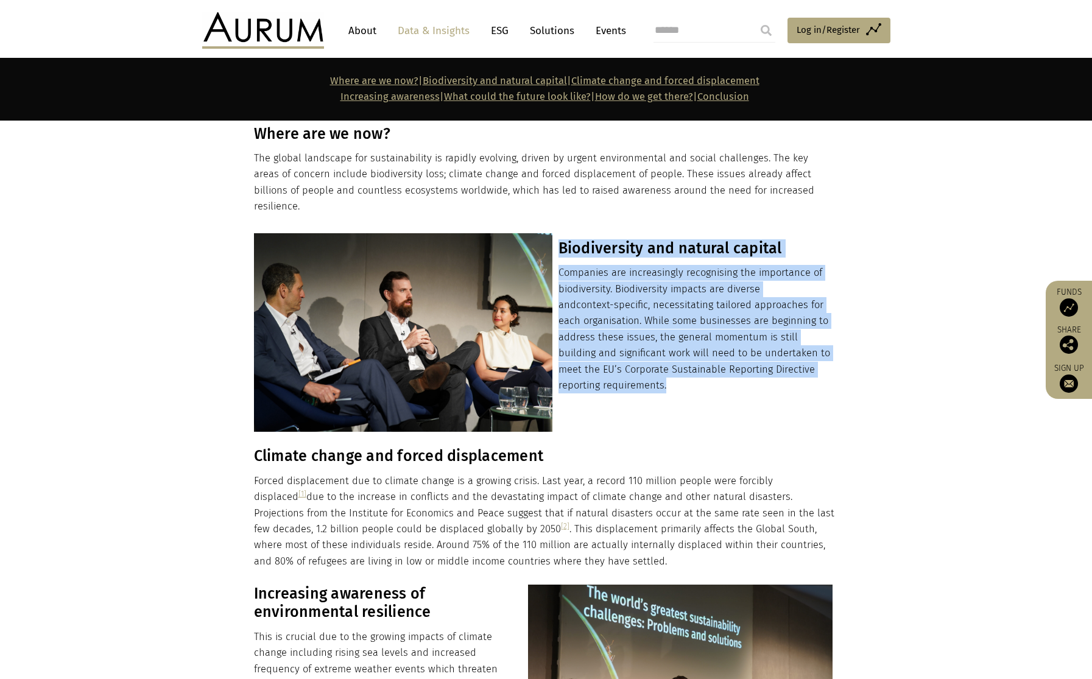
drag, startPoint x: 630, startPoint y: 368, endPoint x: 561, endPoint y: 235, distance: 150.1
click at [561, 235] on div "Biodiversity and natural capital Companies are increasingly recognising the imp…" at bounding box center [545, 331] width 582 height 202
copy div "Biodiversity and natural capital Companies are increasingly recognising the imp…"
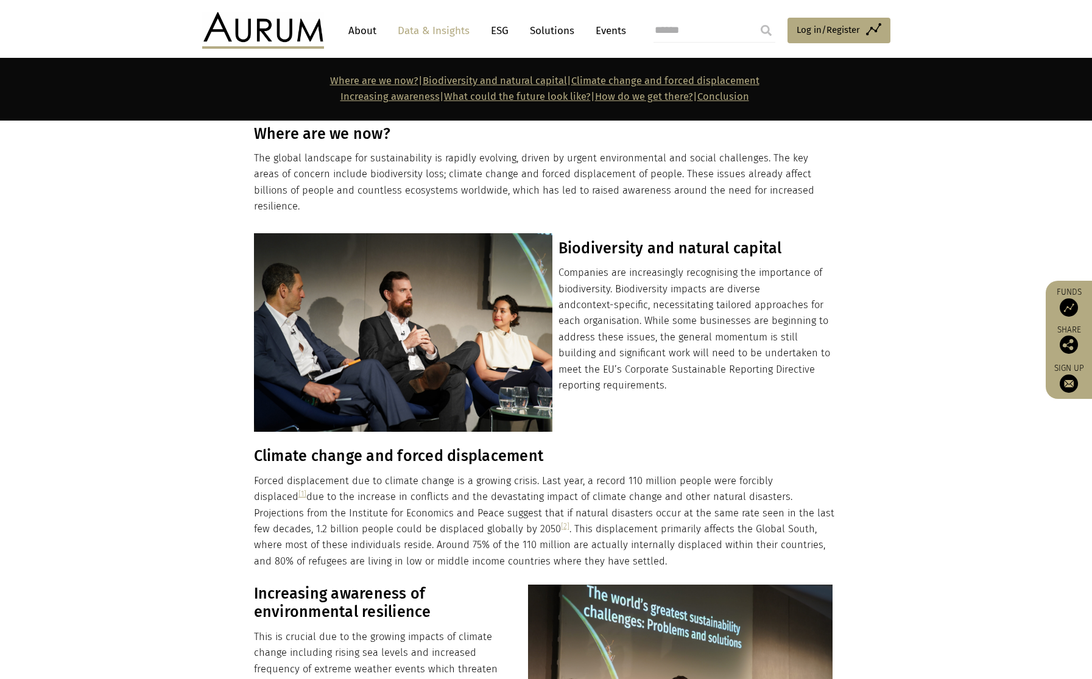
click at [426, 447] on h3 "Climate change and forced displacement" at bounding box center [545, 456] width 582 height 18
copy div "Climate change and forced displacement"
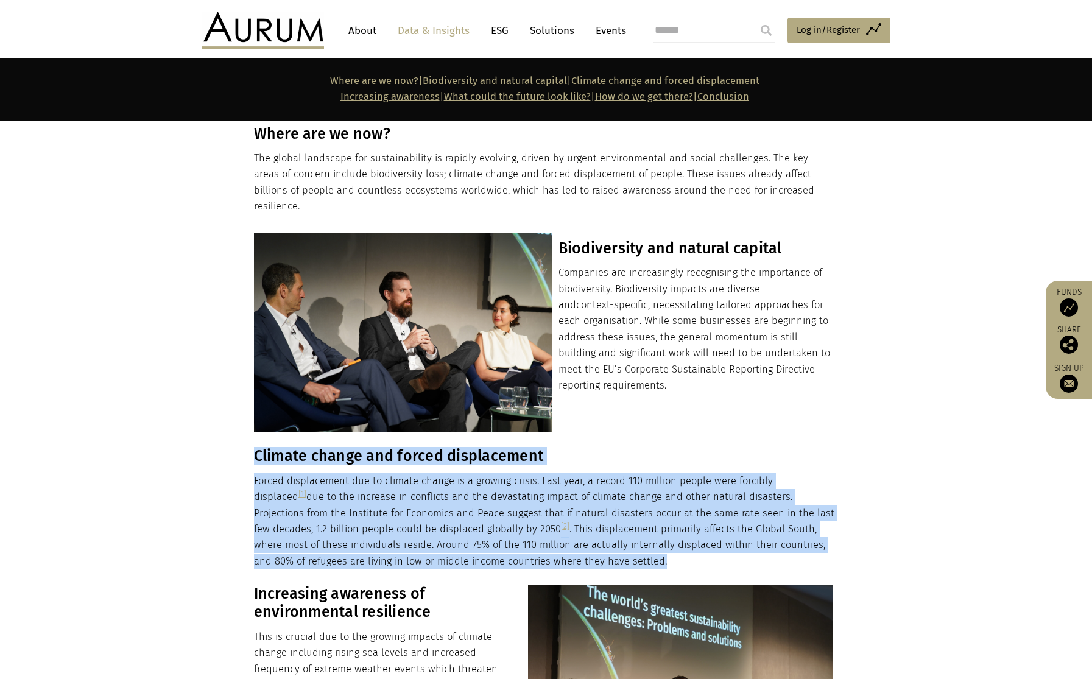
drag, startPoint x: 565, startPoint y: 545, endPoint x: 250, endPoint y: 442, distance: 331.1
click at [250, 447] on div "Climate change and forced displacement Forced displacement due to climate chang…" at bounding box center [546, 508] width 609 height 122
copy div "Climate change and forced displacement Forced displacement due to climate chang…"
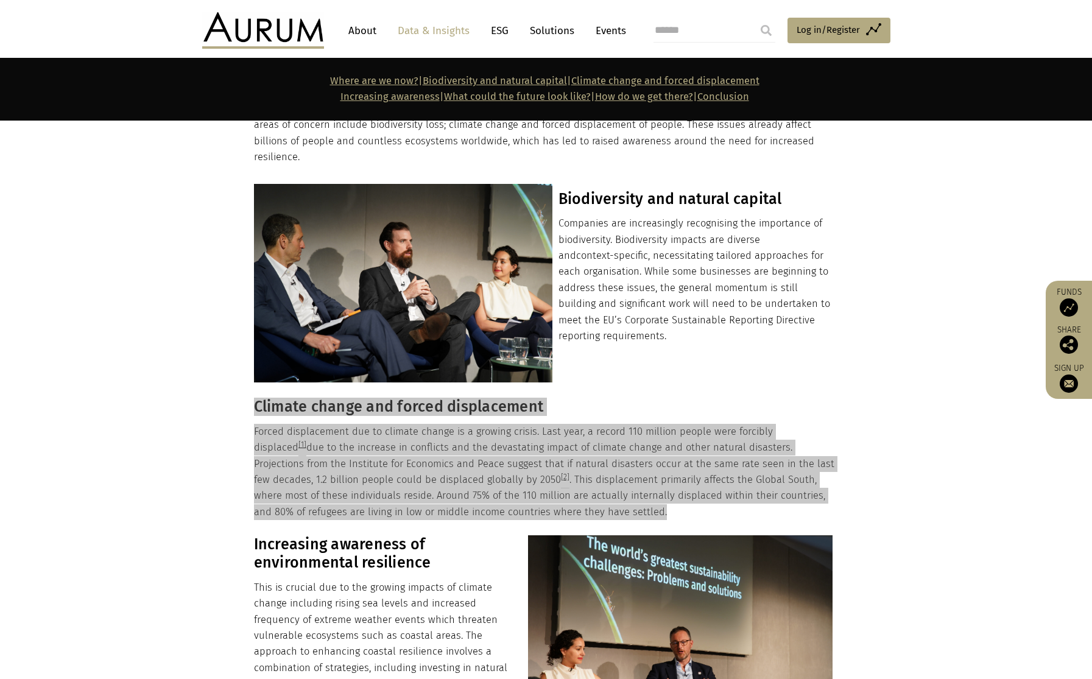
scroll to position [919, 0]
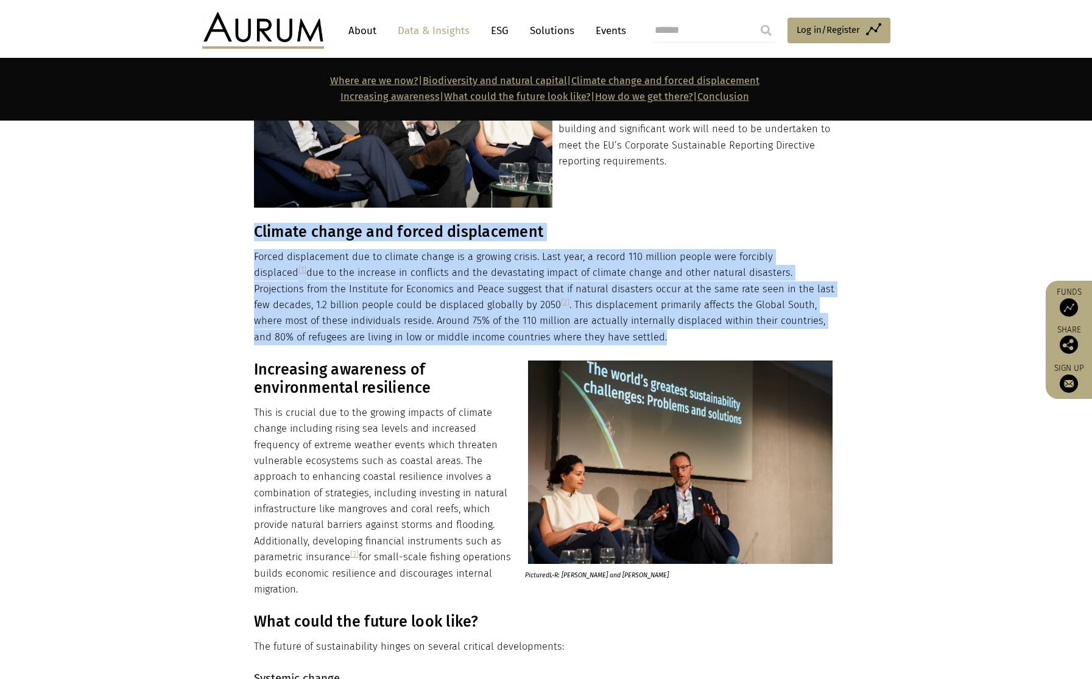
click at [362, 361] on h3 "Increasing awareness of environmental resilience" at bounding box center [545, 379] width 582 height 37
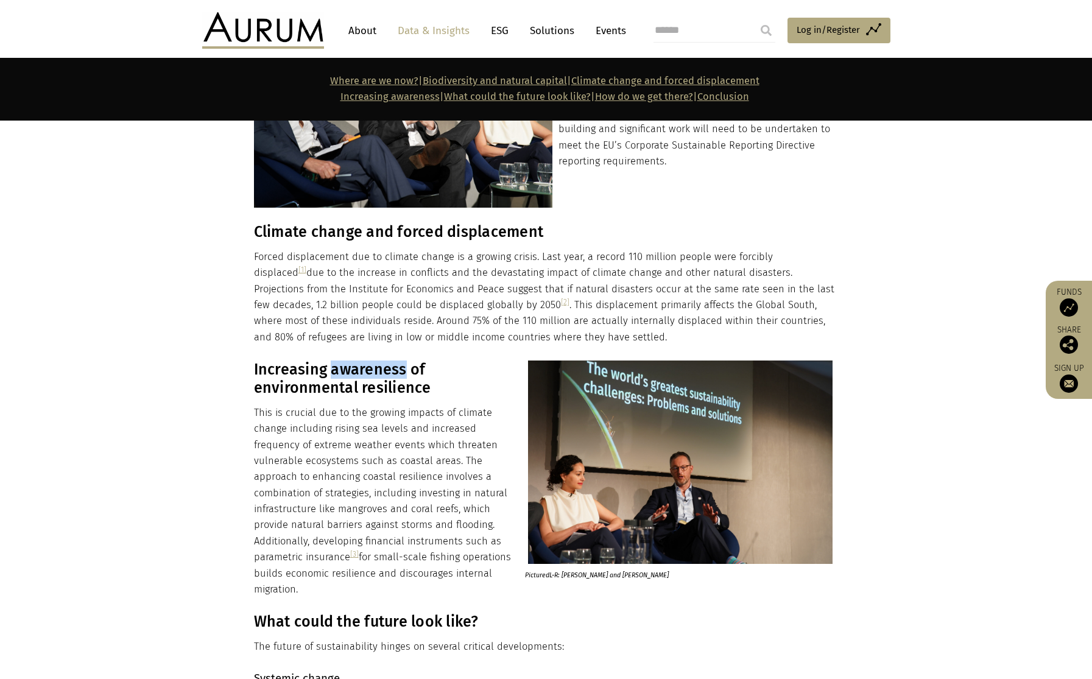
click at [362, 361] on h3 "Increasing awareness of environmental resilience" at bounding box center [545, 379] width 582 height 37
click at [363, 361] on h3 "Increasing awareness of environmental resilience" at bounding box center [545, 379] width 582 height 37
click at [349, 369] on h3 "Increasing awareness of environmental resilience" at bounding box center [545, 379] width 582 height 37
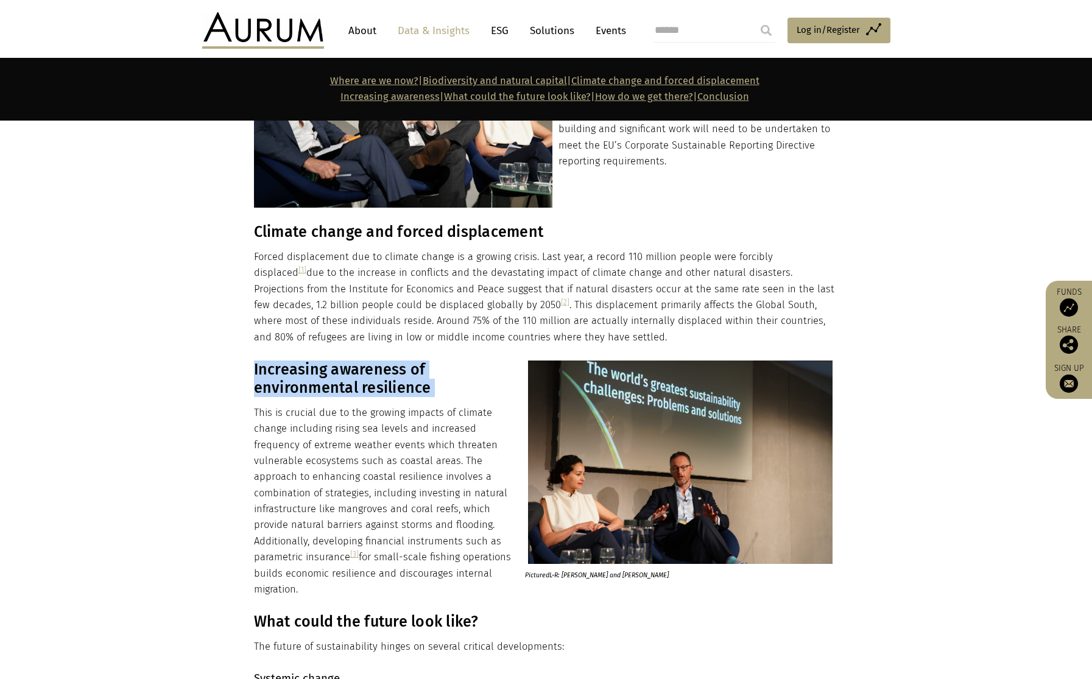
copy div "Increasing awareness of environmental resilience"
drag, startPoint x: 294, startPoint y: 573, endPoint x: 8, endPoint y: 431, distance: 319.3
click at [255, 361] on div "Pictured L-R : Lindsay Camacho and Chip Cunliffe Increasing awareness of enviro…" at bounding box center [545, 479] width 582 height 237
click at [321, 613] on h3 "What could the future look like?" at bounding box center [545, 622] width 582 height 18
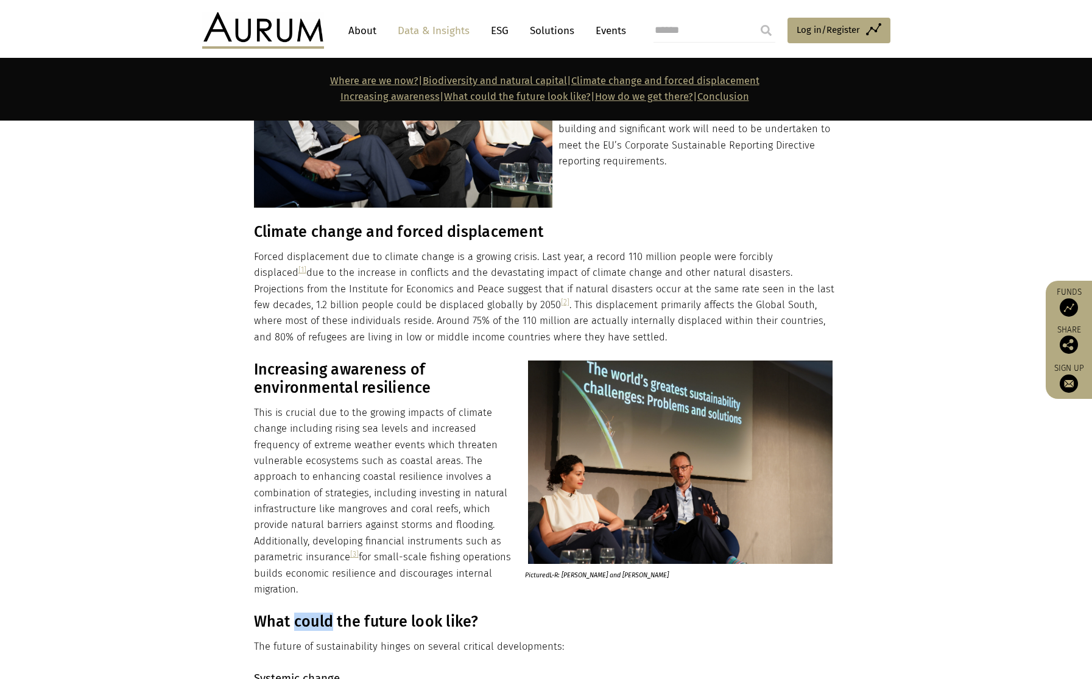
click at [322, 613] on h3 "What could the future look like?" at bounding box center [545, 622] width 582 height 18
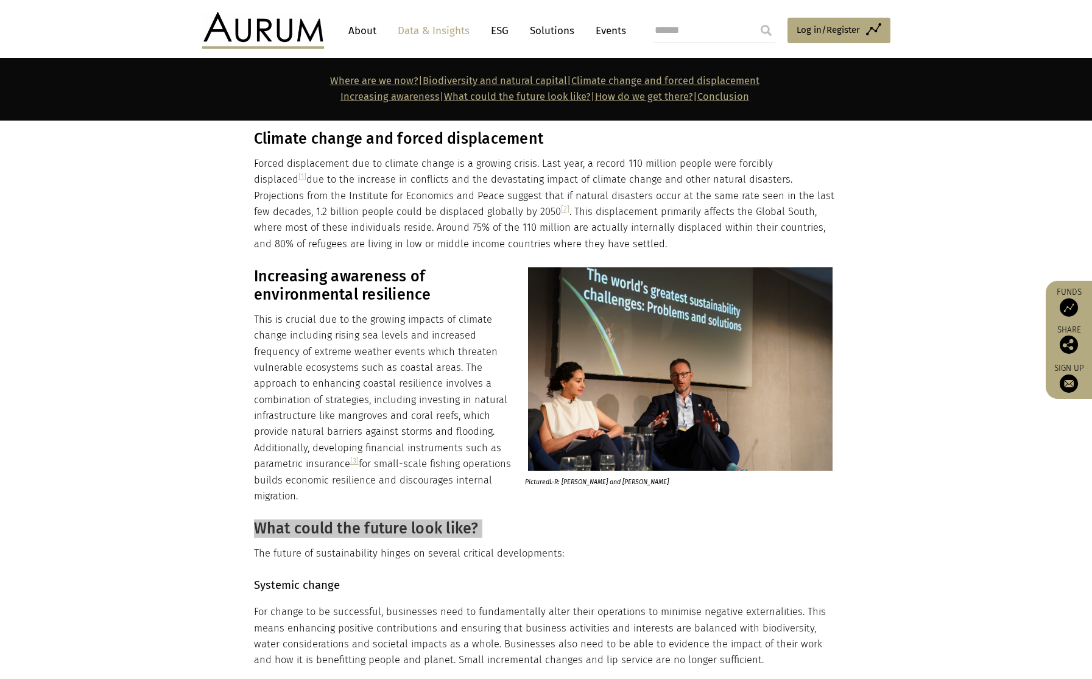
scroll to position [1012, 0]
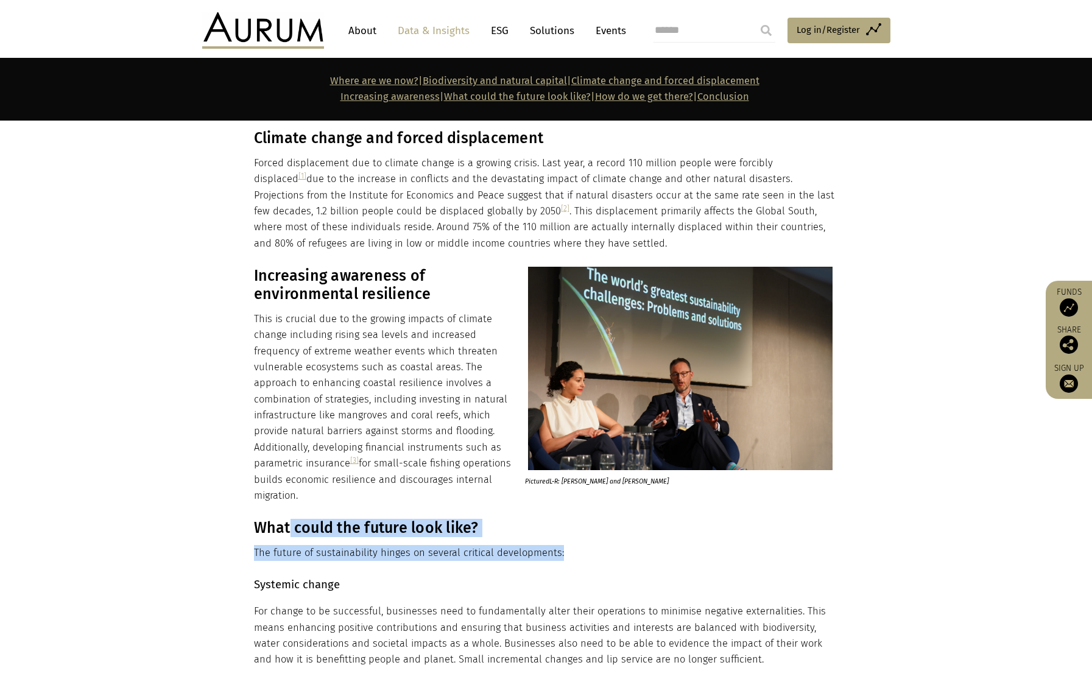
drag, startPoint x: 559, startPoint y: 538, endPoint x: 260, endPoint y: 515, distance: 300.0
click at [287, 519] on div "What could the future look like? The future of sustainability hinges on several…" at bounding box center [545, 540] width 582 height 42
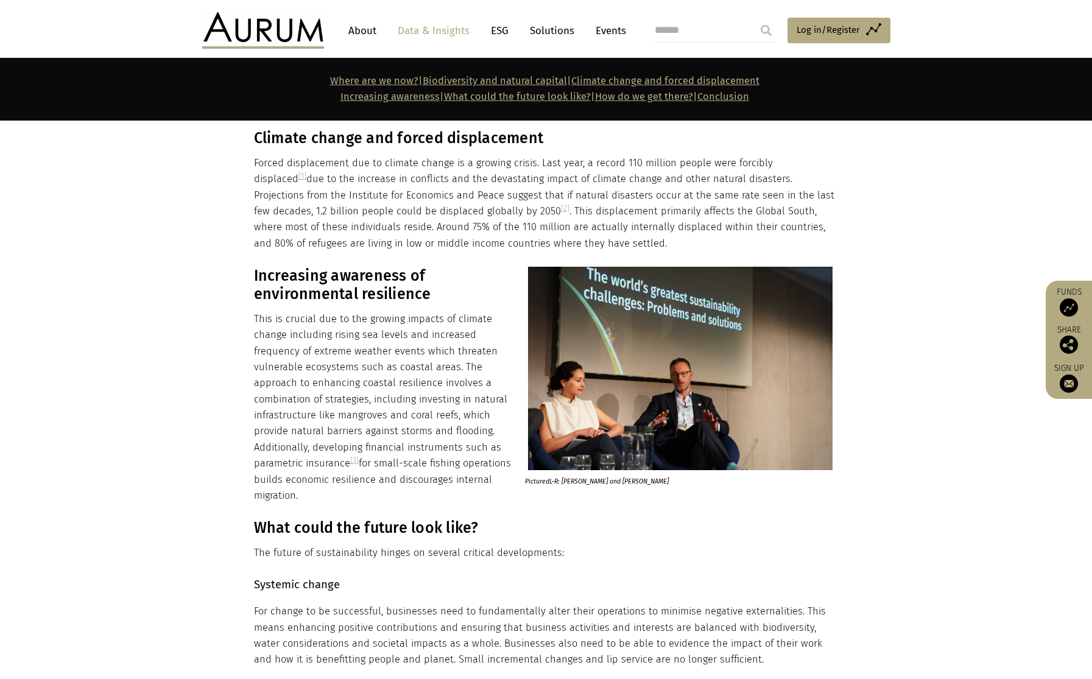
click at [260, 519] on h3 "What could the future look like?" at bounding box center [545, 528] width 582 height 18
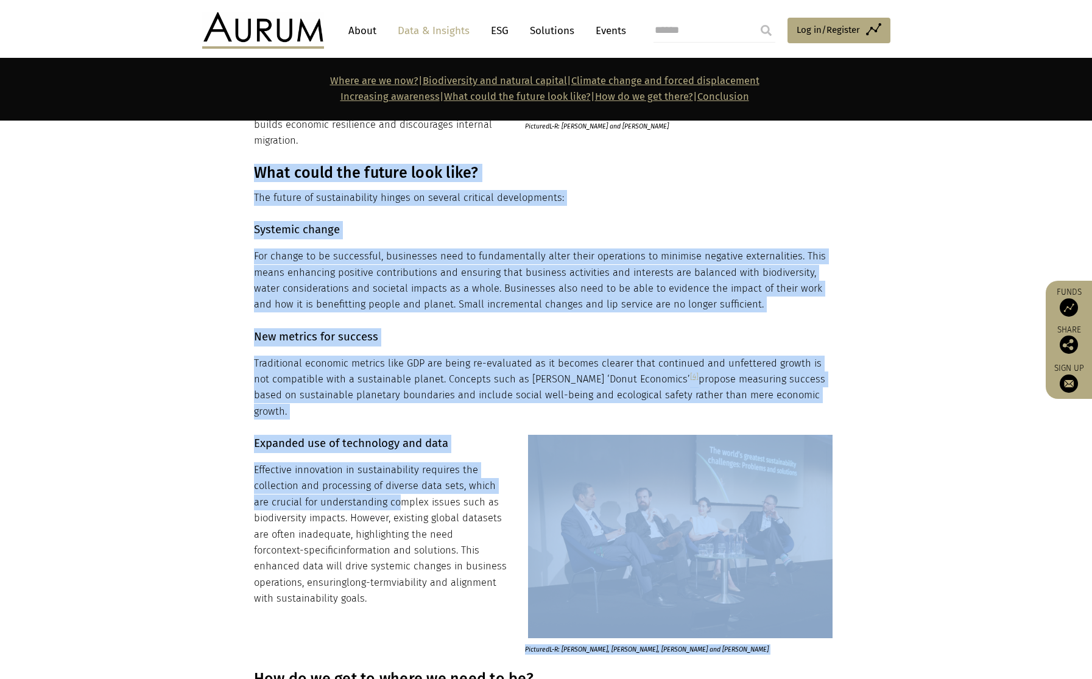
scroll to position [1369, 0]
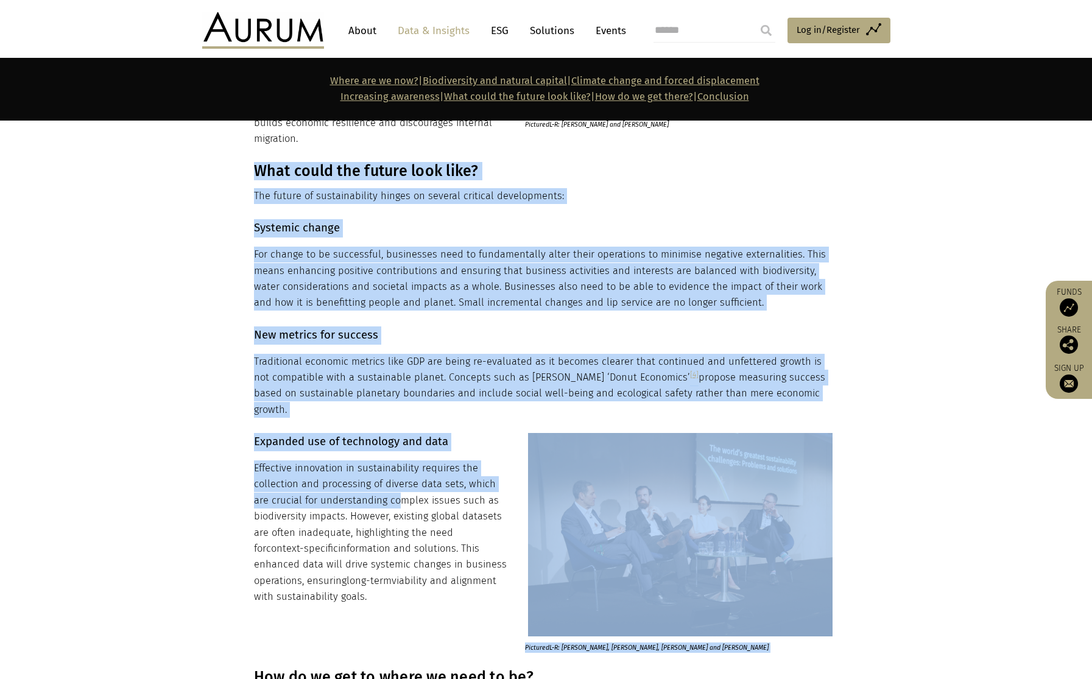
drag, startPoint x: 254, startPoint y: 511, endPoint x: 809, endPoint y: 378, distance: 570.7
click at [809, 378] on main "Insights The world’s greatest sustainability challenges: Problems and solutions…" at bounding box center [546, 342] width 1092 height 3257
drag, startPoint x: 362, startPoint y: 562, endPoint x: 255, endPoint y: 414, distance: 183.6
click at [255, 433] on div "Pictured L-R : Kevin Gundle, Dr Sam Sinclair, Lindsay Camacho and Chip Cunliffe…" at bounding box center [545, 542] width 582 height 219
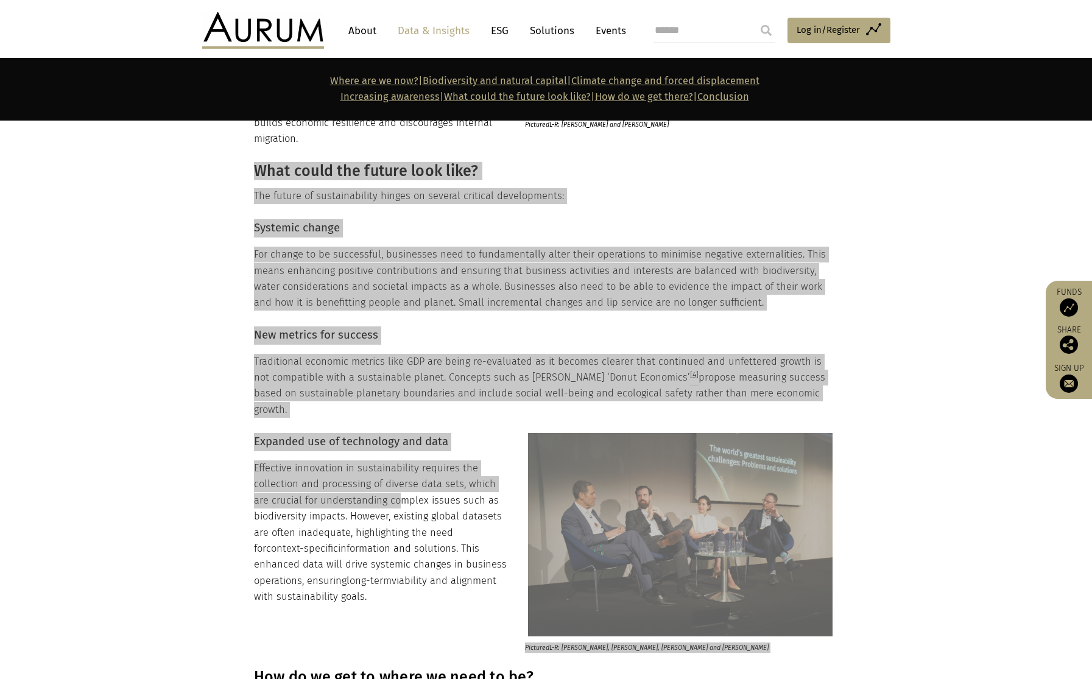
scroll to position [1603, 0]
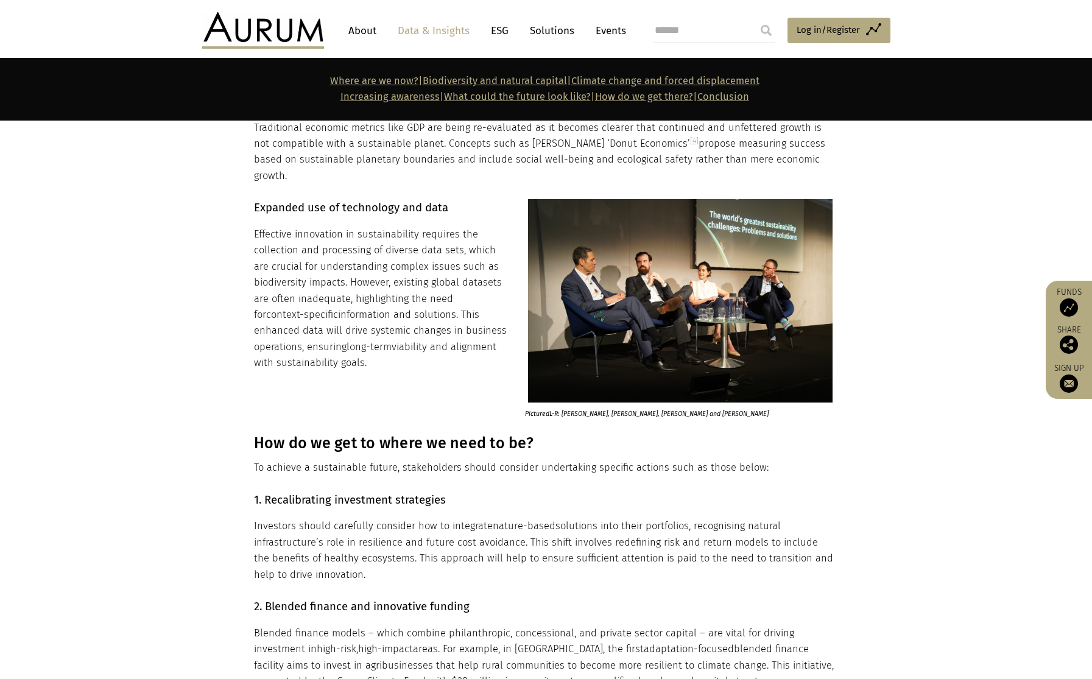
click at [312, 434] on h3 "How do we get to where we need to be?" at bounding box center [545, 443] width 582 height 18
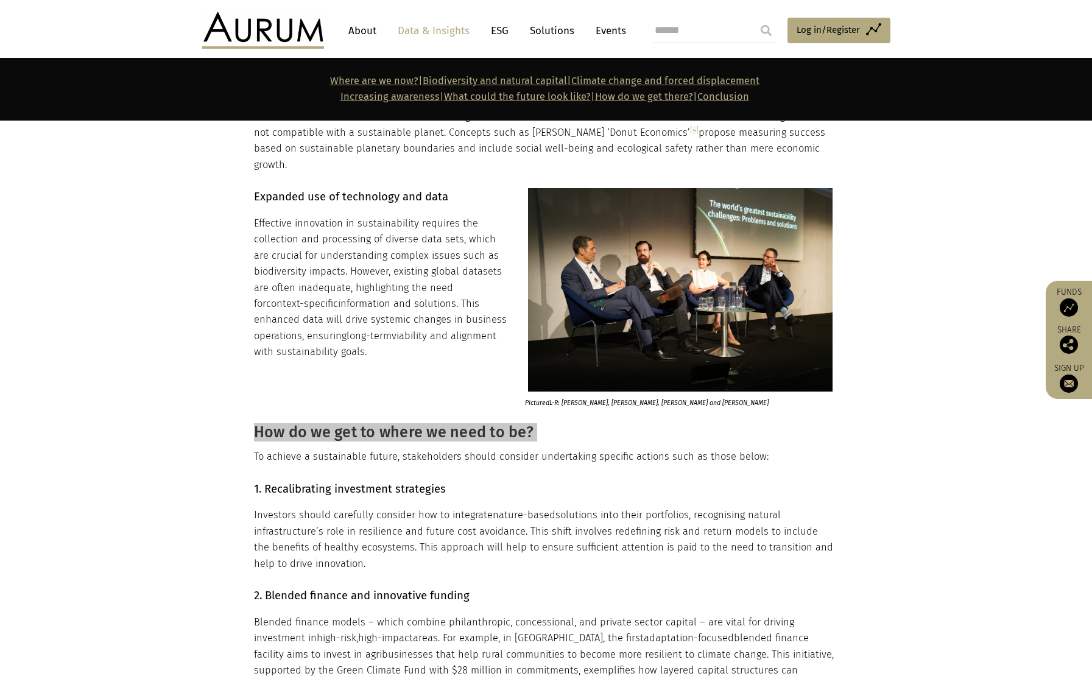
scroll to position [1624, 0]
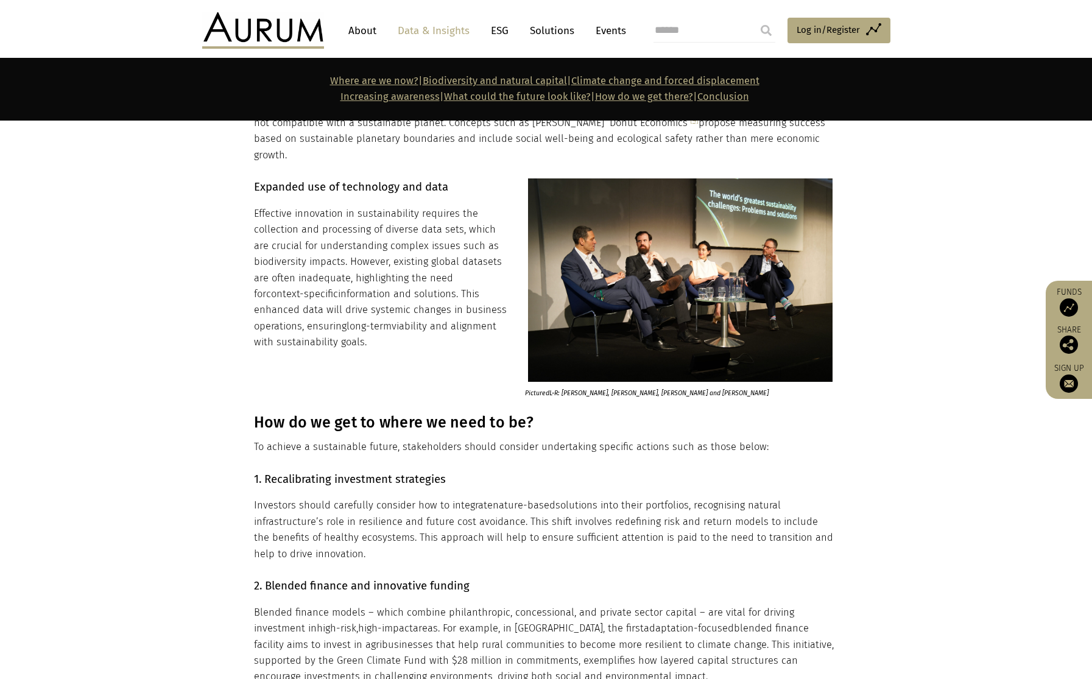
click at [253, 414] on div "How do we get to where we need to be? To achieve a sustainable future, stakehol…" at bounding box center [546, 435] width 609 height 42
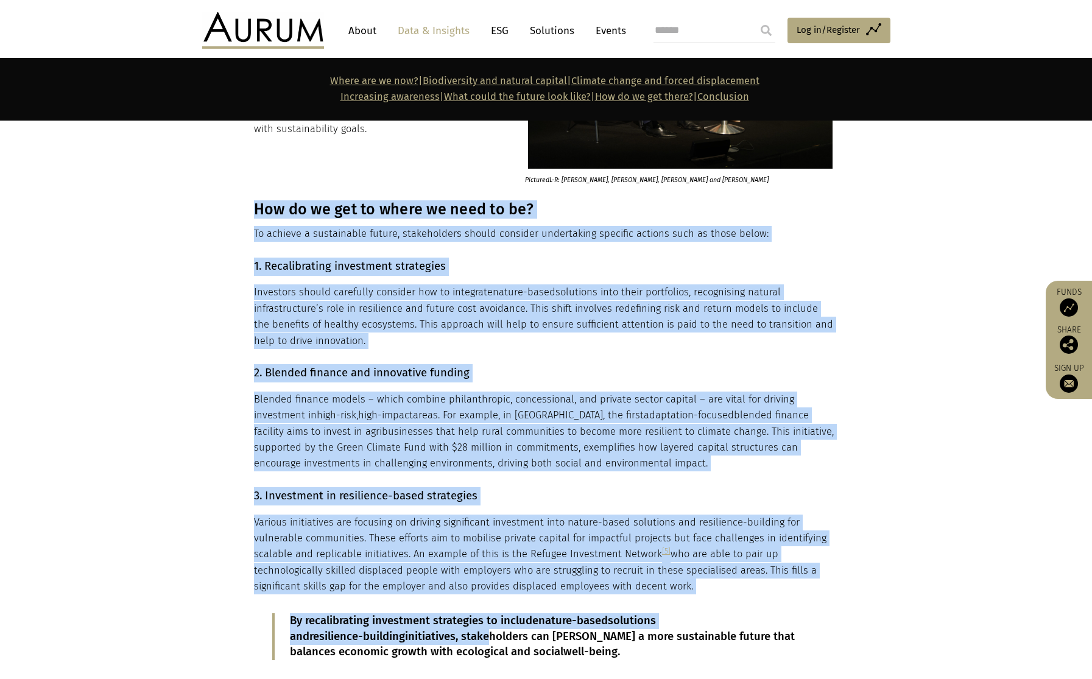
scroll to position [1996, 0]
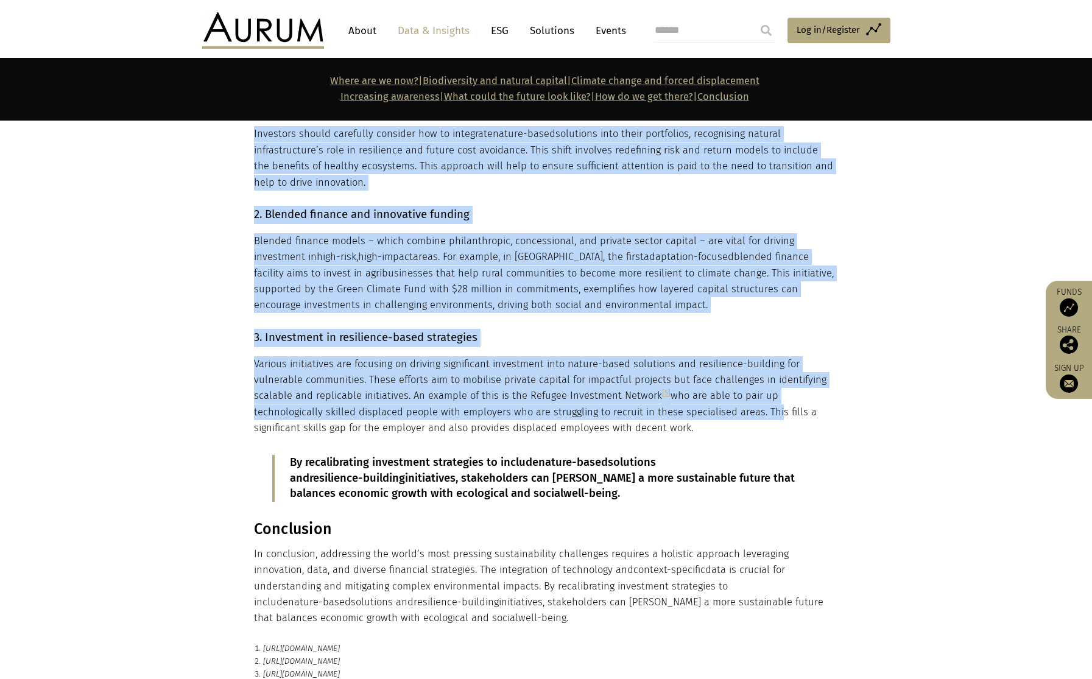
drag, startPoint x: 256, startPoint y: 388, endPoint x: 769, endPoint y: 388, distance: 512.9
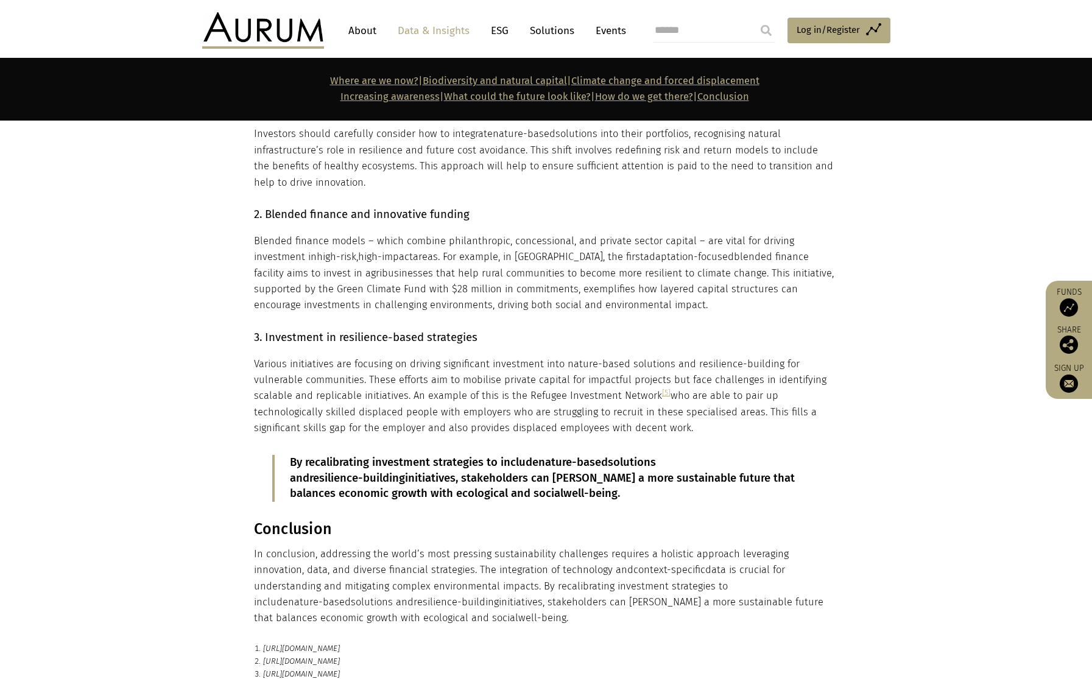
drag, startPoint x: 768, startPoint y: 391, endPoint x: 754, endPoint y: 392, distance: 14.1
click at [768, 392] on p "Various initiatives are focusing on driving significant investment into nature-…" at bounding box center [545, 396] width 582 height 80
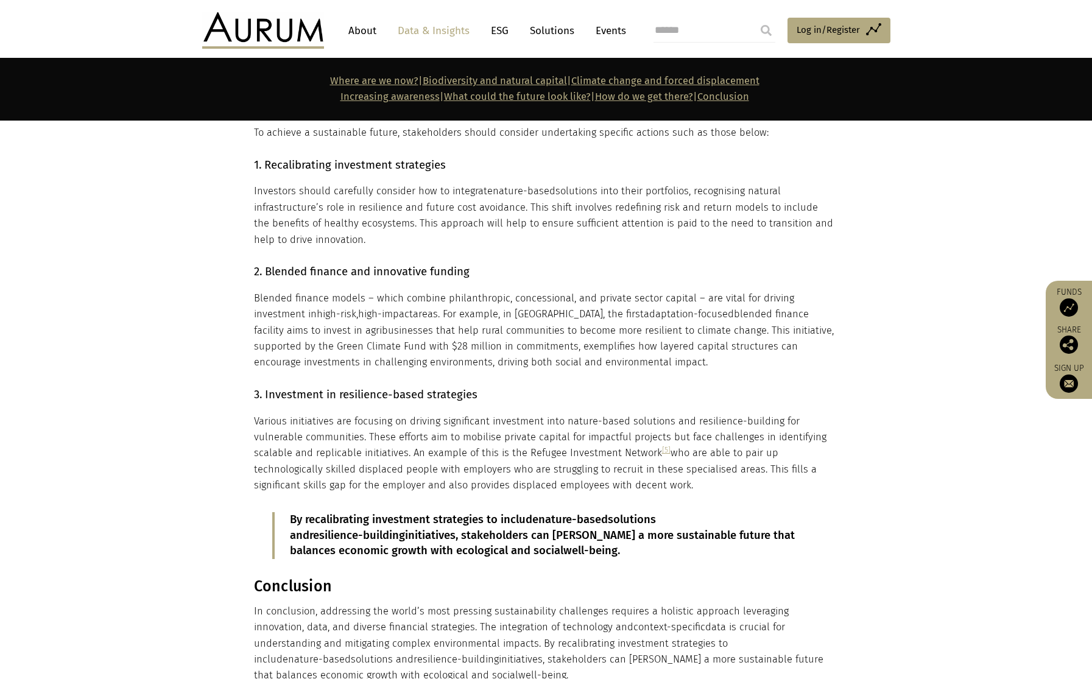
scroll to position [1752, 0]
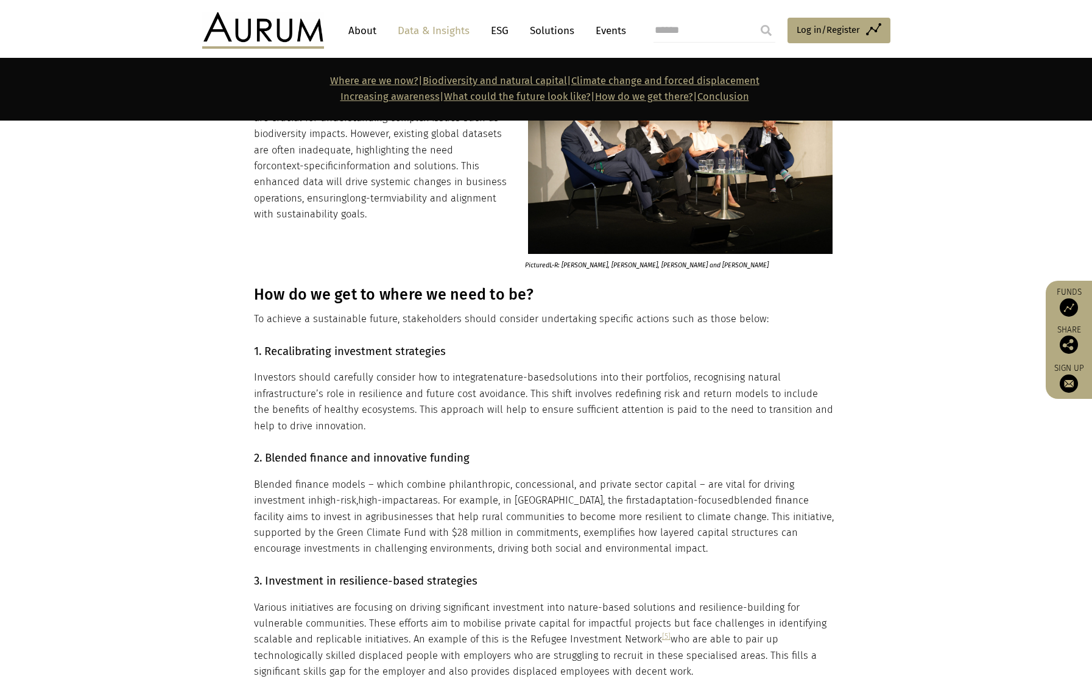
drag, startPoint x: 703, startPoint y: 397, endPoint x: 254, endPoint y: 256, distance: 470.7
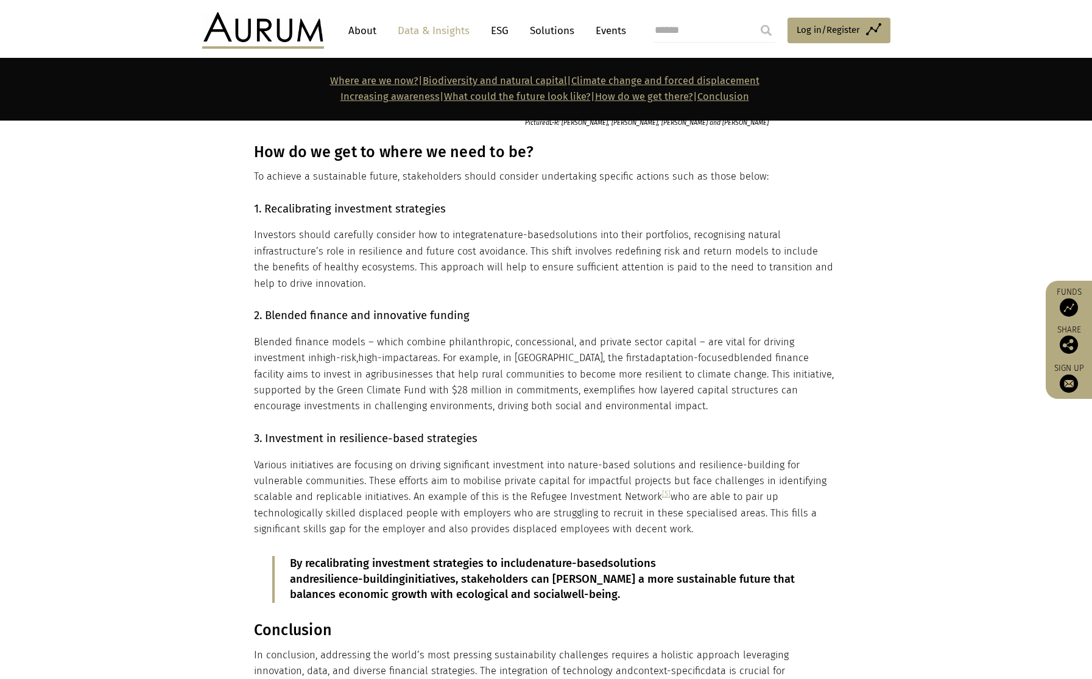
scroll to position [1989, 0]
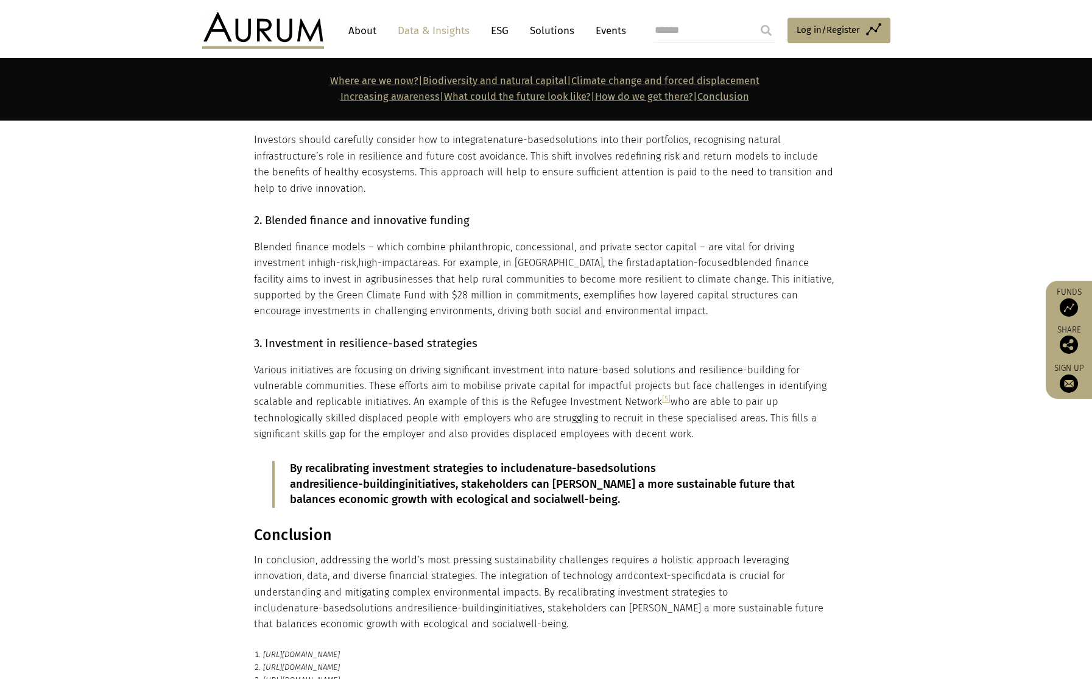
click at [416, 461] on p "By recalibrating investment strategies to include nature-based solutions and re…" at bounding box center [546, 485] width 512 height 48
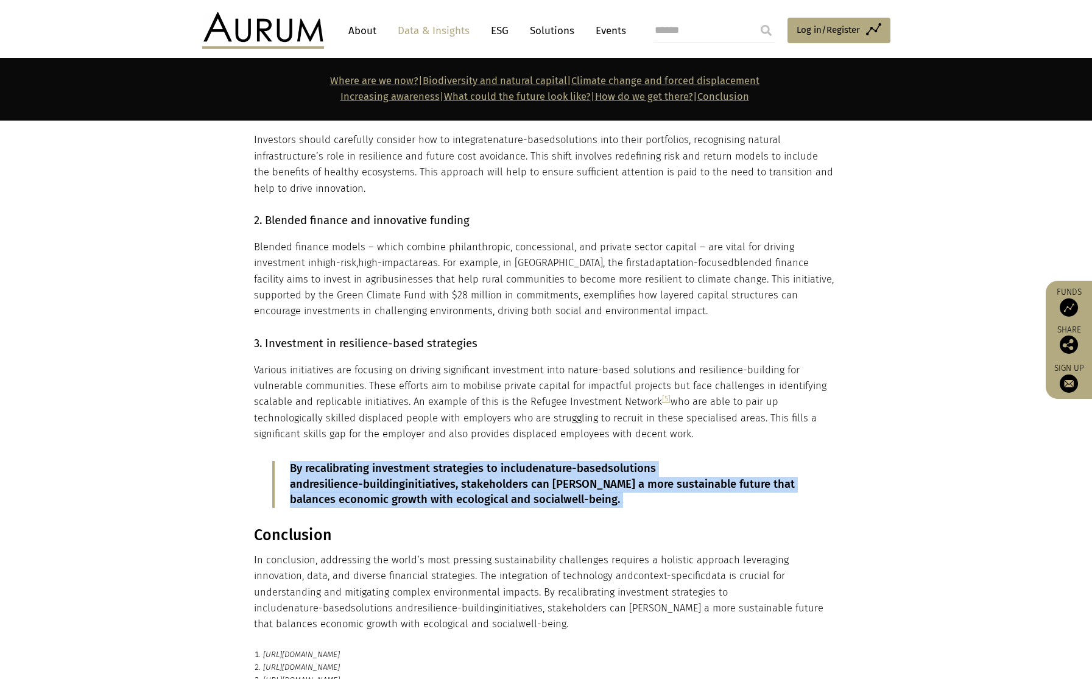
click at [416, 461] on p "By recalibrating investment strategies to include nature-based solutions and re…" at bounding box center [546, 485] width 512 height 48
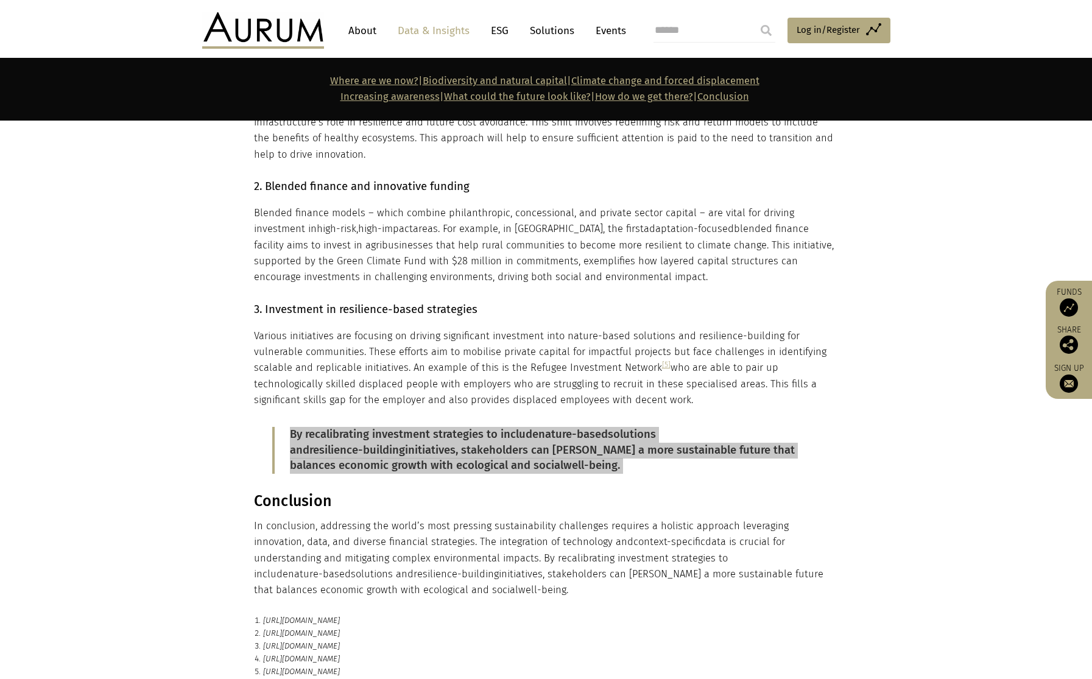
scroll to position [2089, 0]
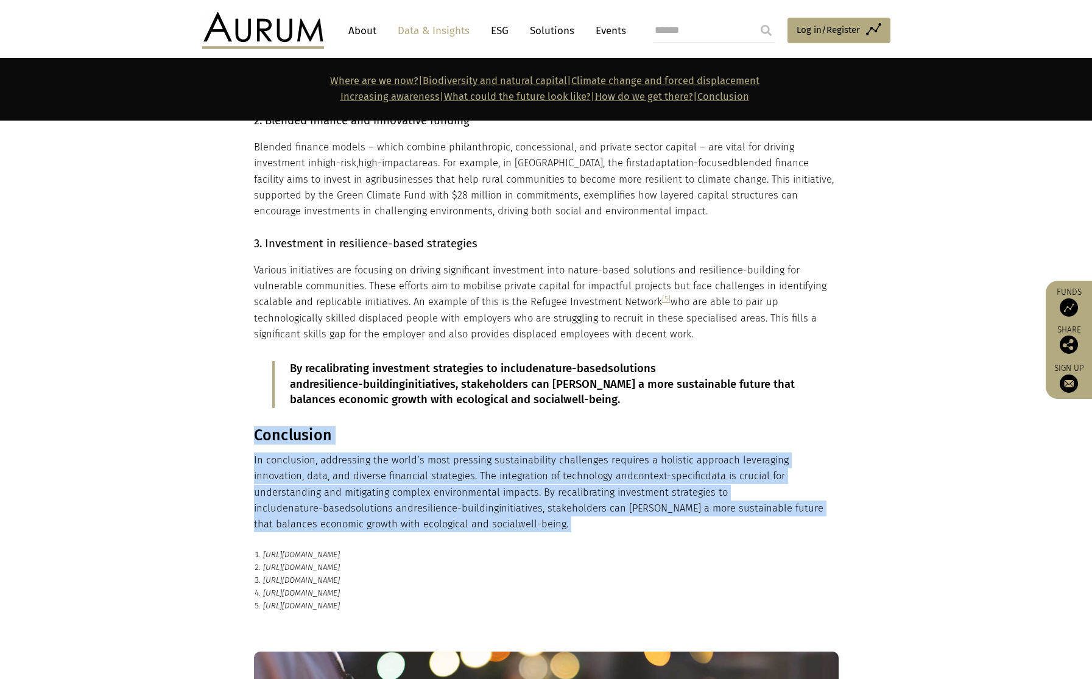
drag, startPoint x: 253, startPoint y: 402, endPoint x: 361, endPoint y: 485, distance: 136.3
click at [361, 485] on div "Conclusion In conclusion, addressing the world’s most pressing sustainability c…" at bounding box center [546, 479] width 609 height 106
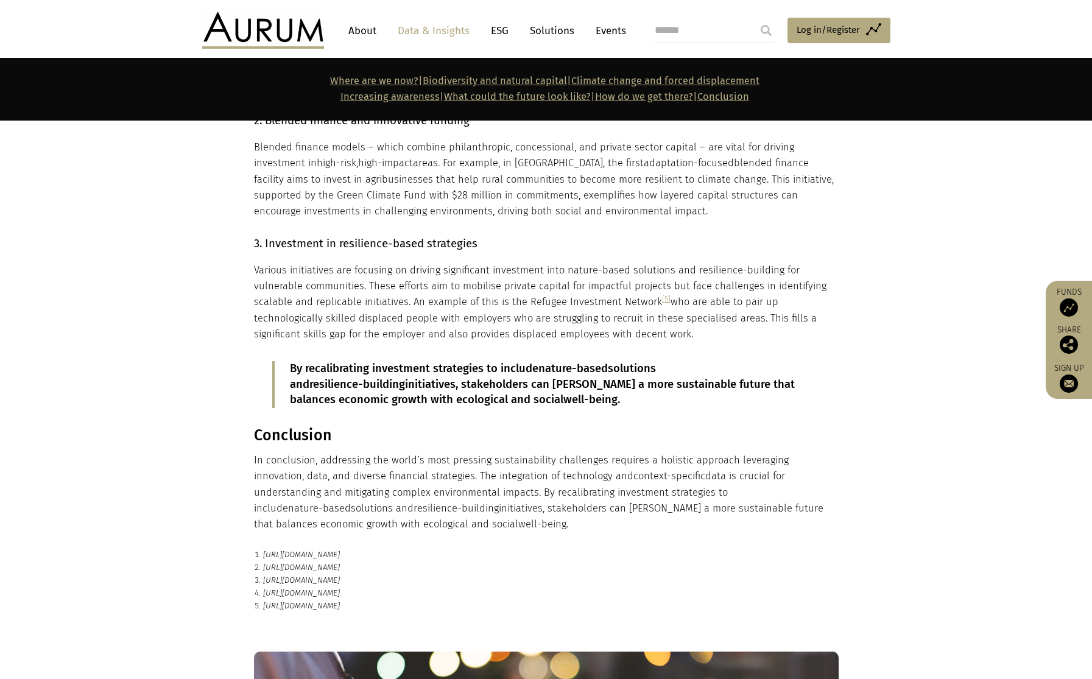
click at [298, 426] on div "Conclusion In conclusion, addressing the world’s most pressing sustainability c…" at bounding box center [545, 479] width 582 height 106
click at [297, 426] on h3 "Conclusion" at bounding box center [545, 435] width 582 height 18
click at [340, 550] on em "https://press.un.org/en/2023/gashc4395.doc.htm" at bounding box center [301, 554] width 77 height 9
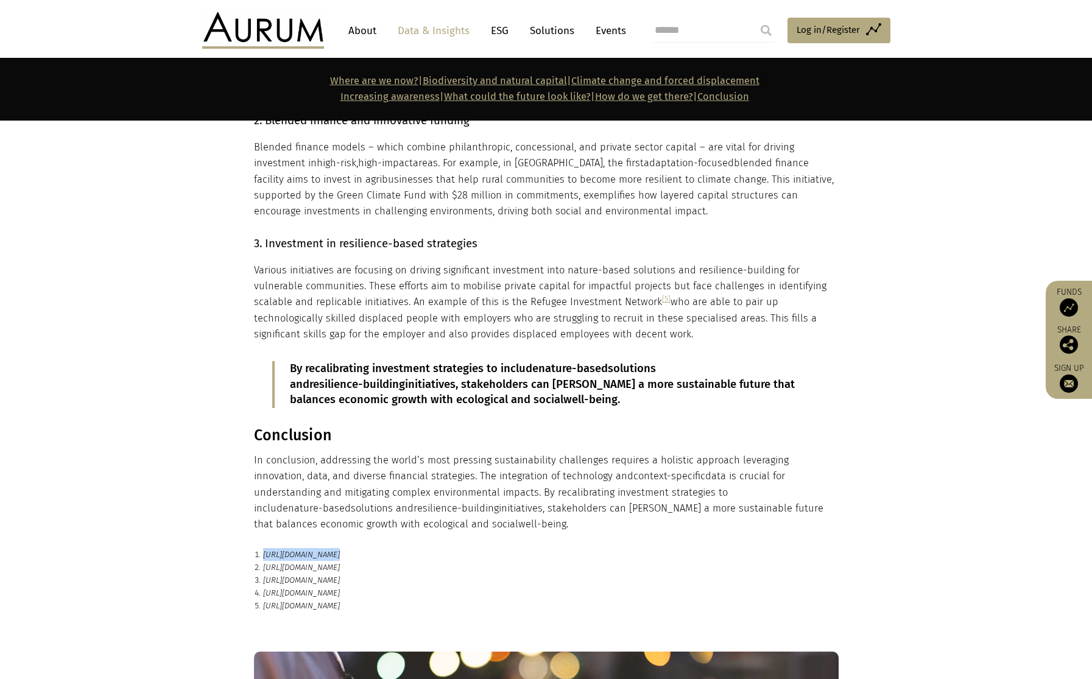
click at [340, 550] on em "https://press.un.org/en/2023/gashc4395.doc.htm" at bounding box center [301, 554] width 77 height 9
click at [311, 563] on em "https://www.economicsandpeace.org/wp-content/uploads/2020/09/Ecological-Threat-…" at bounding box center [301, 567] width 77 height 9
click at [311, 574] on p "https://oceanriskalliance.org/project/weather-index-based-parametric-insurance-…" at bounding box center [551, 580] width 576 height 13
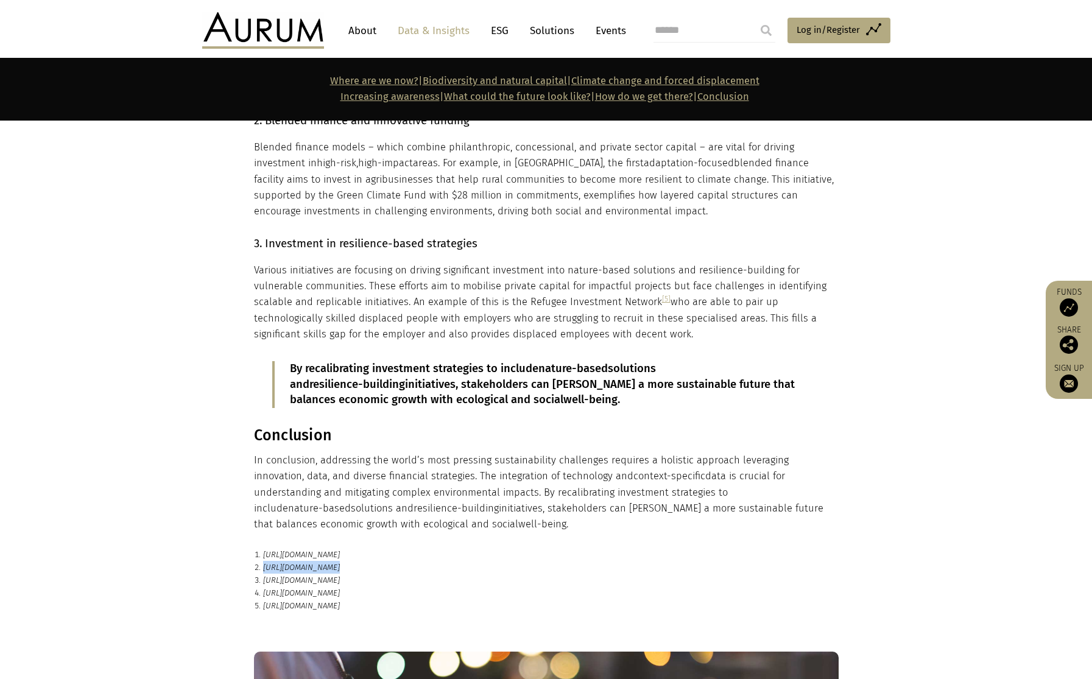
click at [311, 574] on p "https://oceanriskalliance.org/project/weather-index-based-parametric-insurance-…" at bounding box center [551, 580] width 576 height 13
click at [340, 588] on em "https://www.kateraworth.com/doughnut/" at bounding box center [301, 592] width 77 height 9
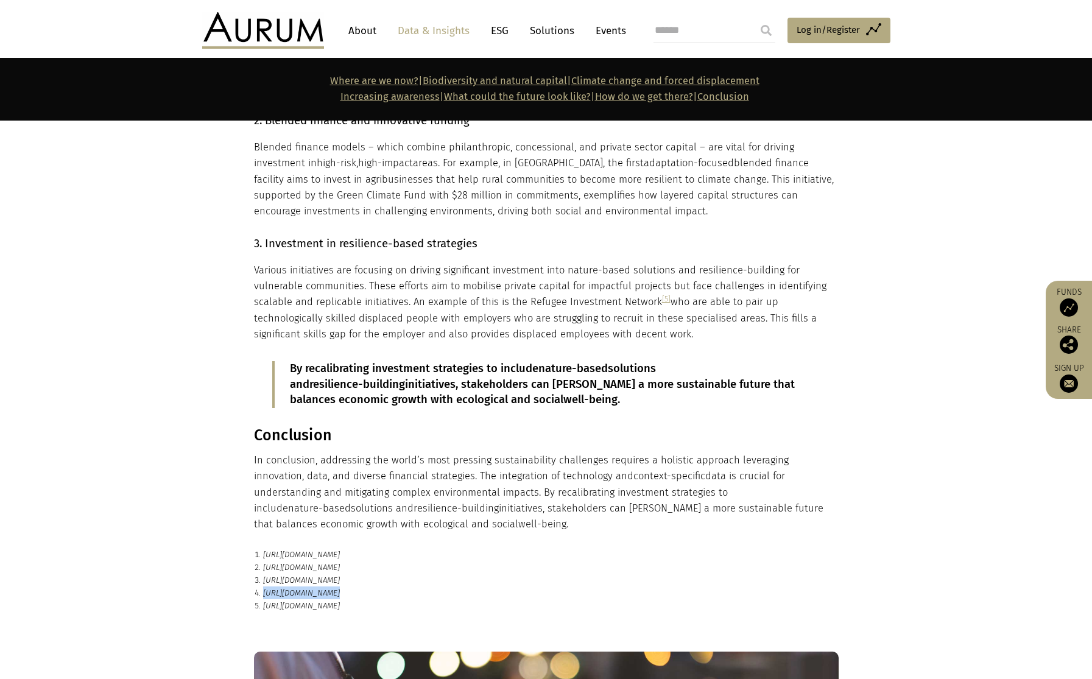
click at [340, 601] on em "https://refugeeinvestments.org/our-approach/" at bounding box center [301, 605] width 77 height 9
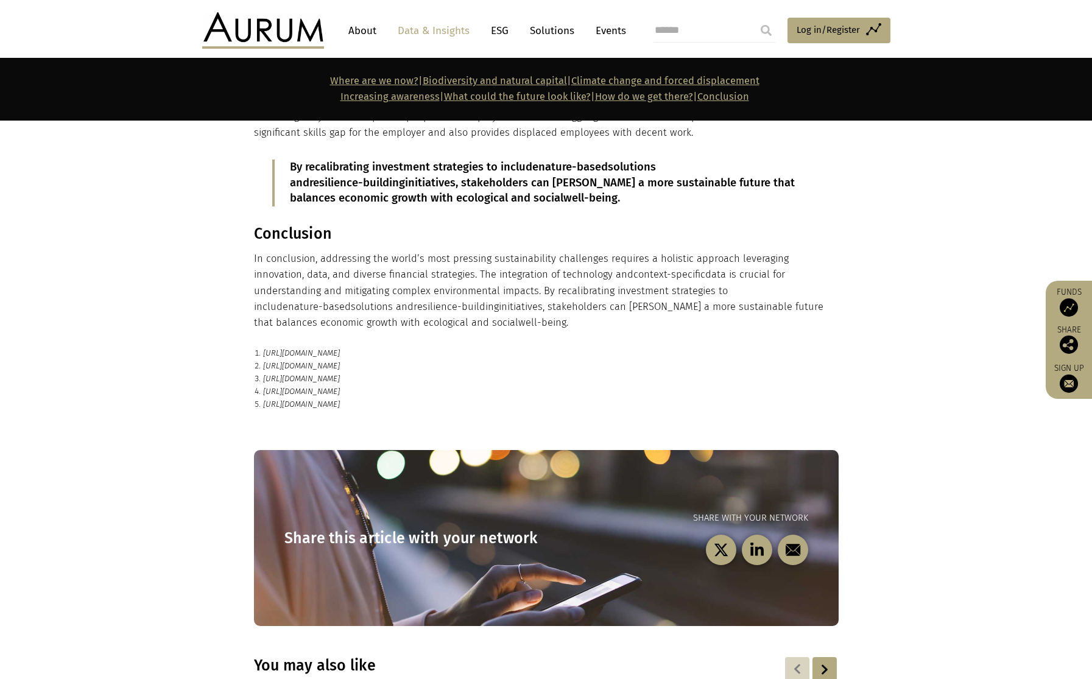
scroll to position [2420, 0]
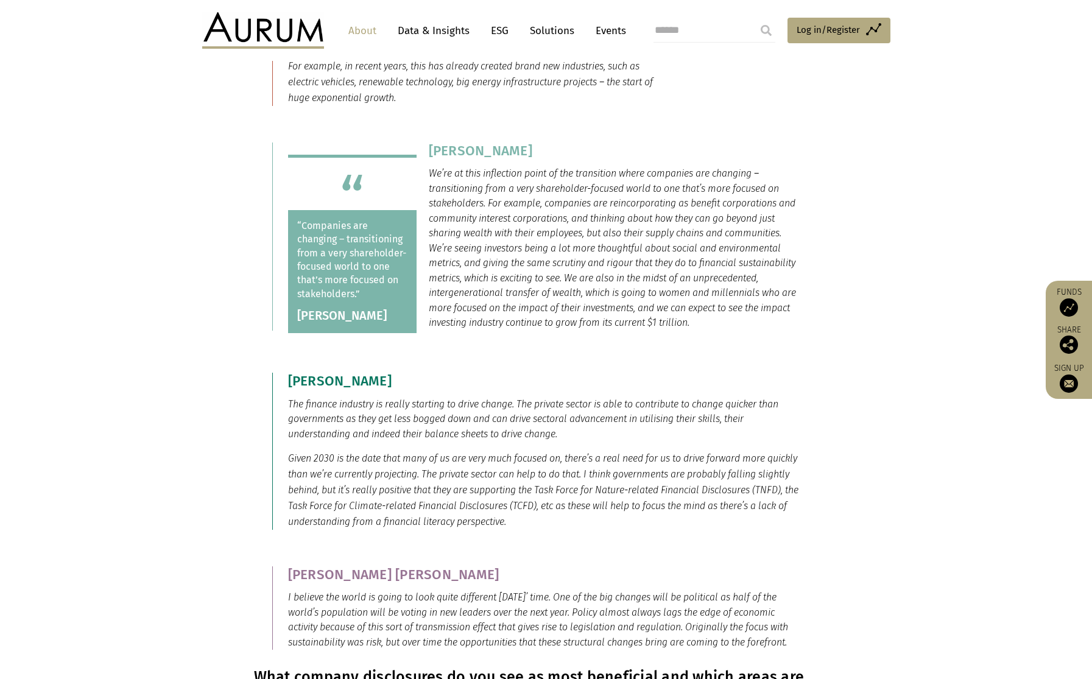
scroll to position [2408, 0]
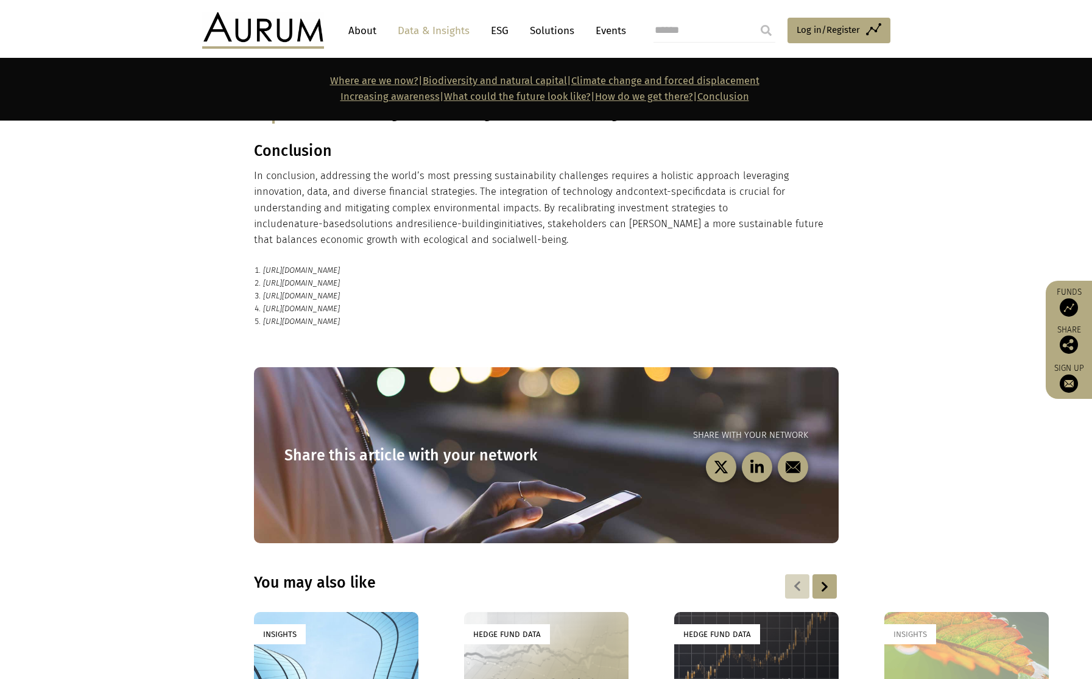
scroll to position [2243, 0]
